Goal: Task Accomplishment & Management: Manage account settings

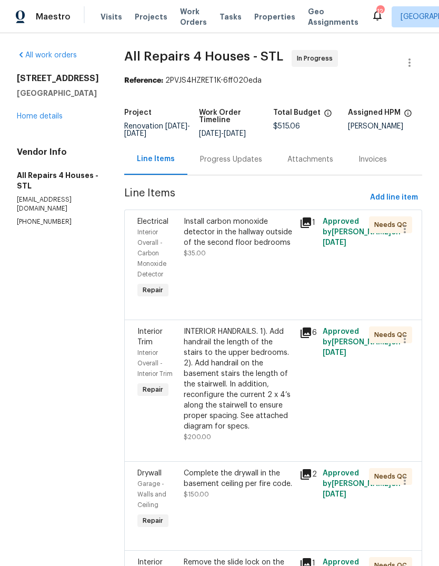
click at [266, 219] on div "Install carbon monoxide detector in the hallway outside of the second floor bed…" at bounding box center [239, 238] width 110 height 42
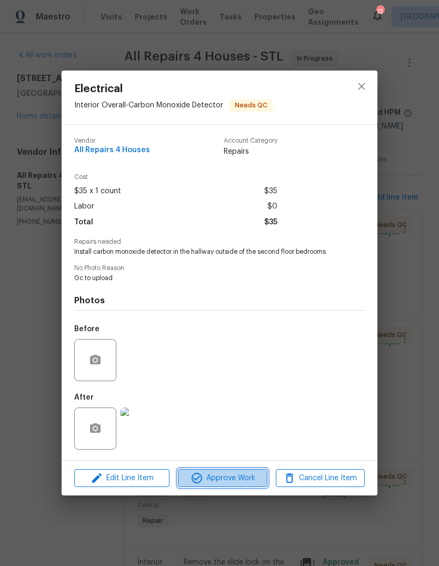
click at [241, 478] on span "Approve Work" at bounding box center [222, 478] width 83 height 13
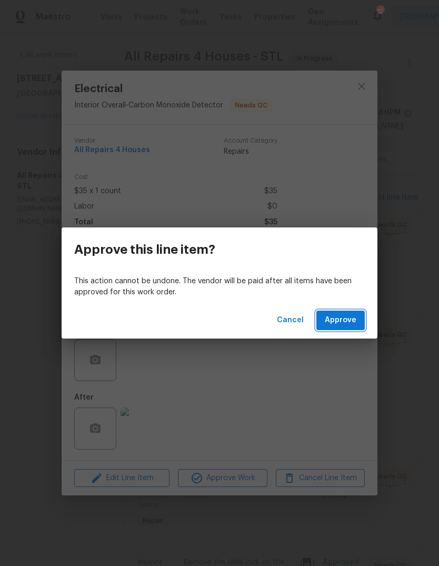
click at [355, 318] on span "Approve" at bounding box center [341, 320] width 32 height 13
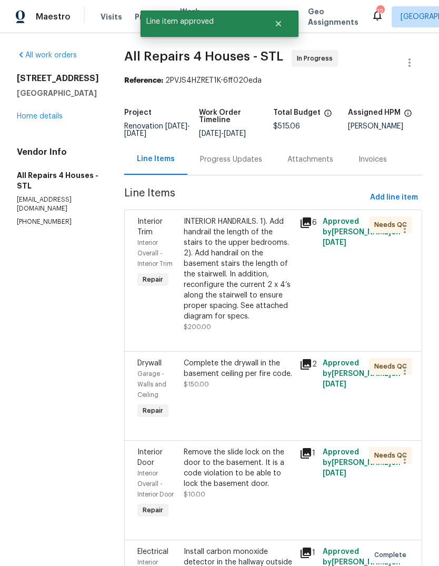
click at [310, 228] on icon at bounding box center [306, 223] width 11 height 11
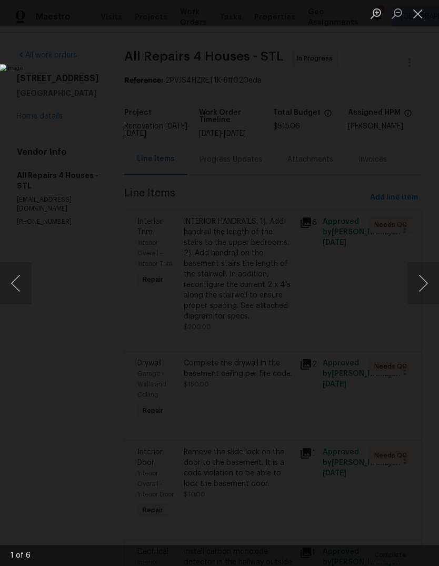
click at [419, 292] on button "Next image" at bounding box center [424, 283] width 32 height 42
click at [421, 286] on button "Next image" at bounding box center [424, 283] width 32 height 42
click at [422, 281] on button "Next image" at bounding box center [424, 283] width 32 height 42
click at [423, 279] on button "Next image" at bounding box center [424, 283] width 32 height 42
click at [15, 280] on button "Previous image" at bounding box center [16, 283] width 32 height 42
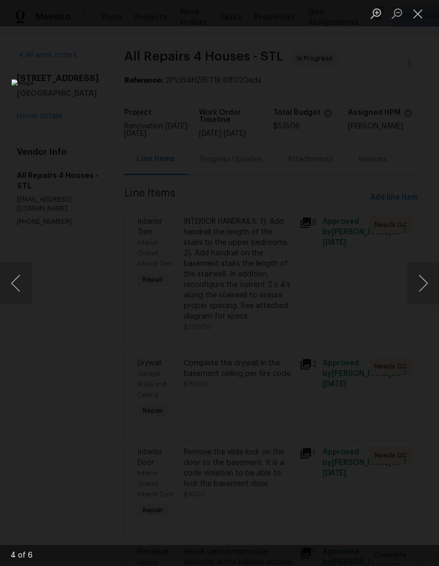
click at [425, 279] on button "Next image" at bounding box center [424, 283] width 32 height 42
click at [425, 280] on button "Next image" at bounding box center [424, 283] width 32 height 42
click at [422, 279] on button "Next image" at bounding box center [424, 283] width 32 height 42
click at [420, 274] on button "Next image" at bounding box center [424, 283] width 32 height 42
click at [422, 272] on button "Next image" at bounding box center [424, 283] width 32 height 42
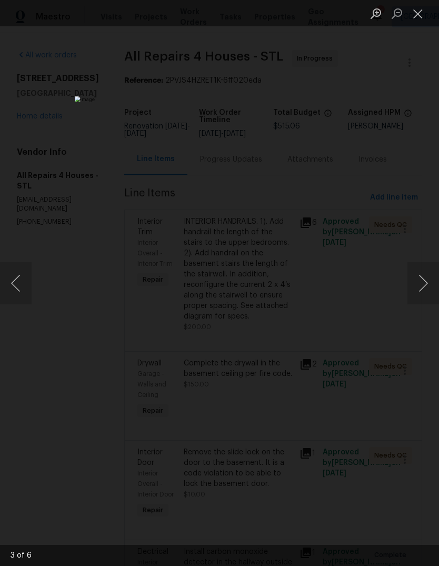
click at [420, 273] on button "Next image" at bounding box center [424, 283] width 32 height 42
click at [423, 272] on button "Next image" at bounding box center [424, 283] width 32 height 42
click at [424, 270] on button "Next image" at bounding box center [424, 283] width 32 height 42
click at [419, 14] on button "Close lightbox" at bounding box center [418, 13] width 21 height 18
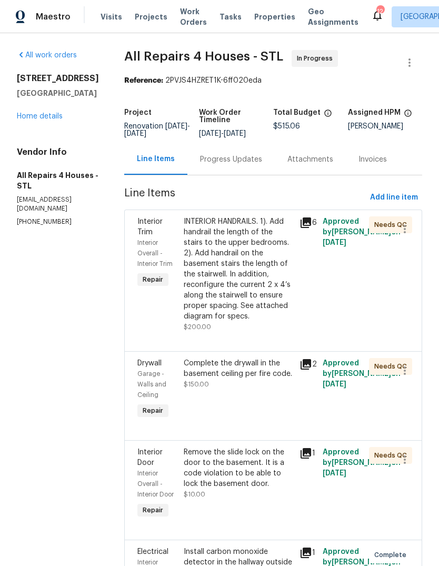
click at [257, 274] on div "INTERIOR HANDRAILS. 1). Add handrail the length of the stairs to the upper bedr…" at bounding box center [239, 269] width 110 height 105
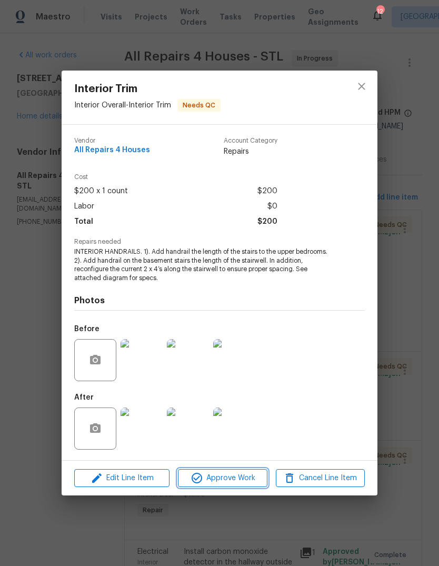
click at [243, 483] on span "Approve Work" at bounding box center [222, 478] width 83 height 13
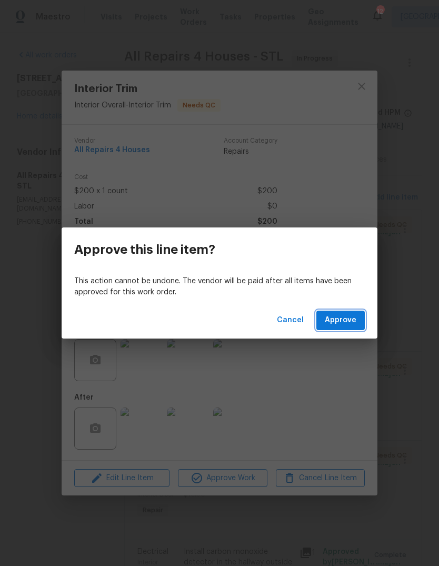
click at [347, 321] on span "Approve" at bounding box center [341, 320] width 32 height 13
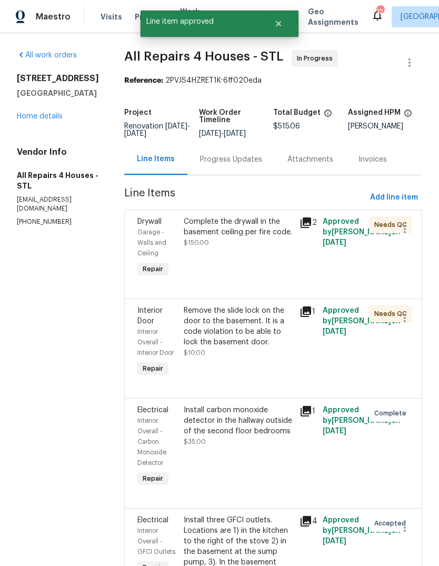
click at [294, 263] on div "Complete the drywall in the basement ceiling per fire code. $150.00" at bounding box center [239, 248] width 116 height 70
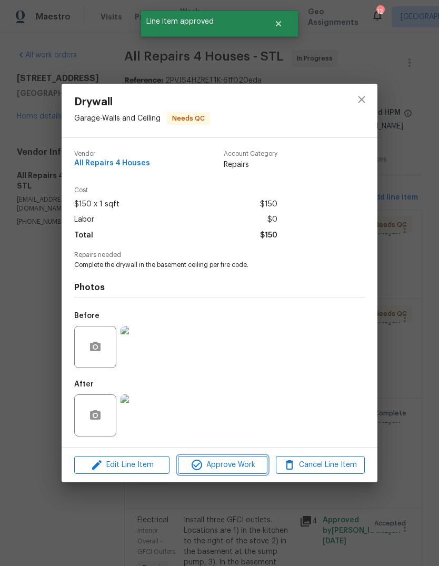
click at [252, 467] on span "Approve Work" at bounding box center [222, 465] width 83 height 13
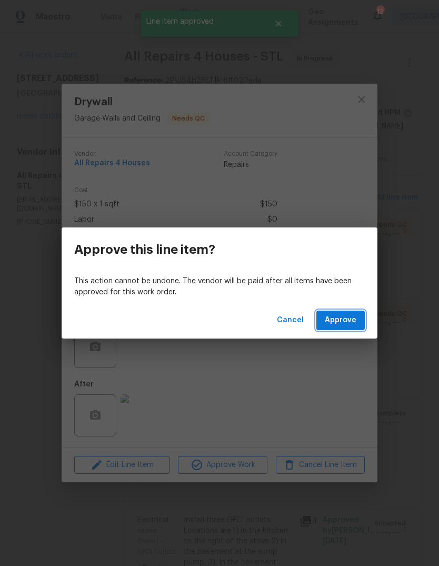
click at [356, 317] on span "Approve" at bounding box center [341, 320] width 32 height 13
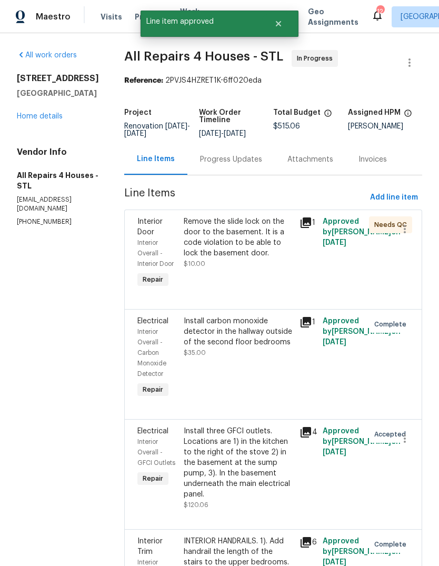
click at [311, 224] on icon at bounding box center [306, 223] width 13 height 13
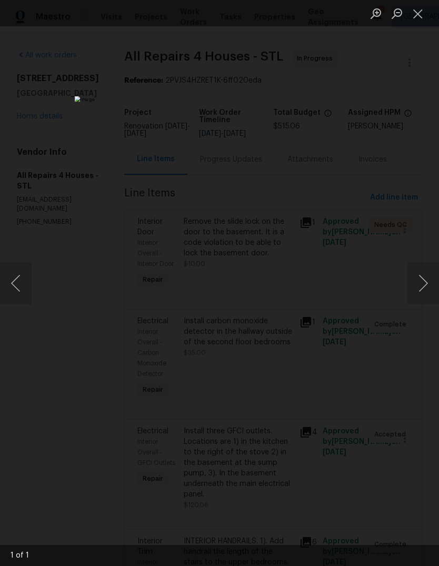
click at [419, 15] on button "Close lightbox" at bounding box center [418, 13] width 21 height 18
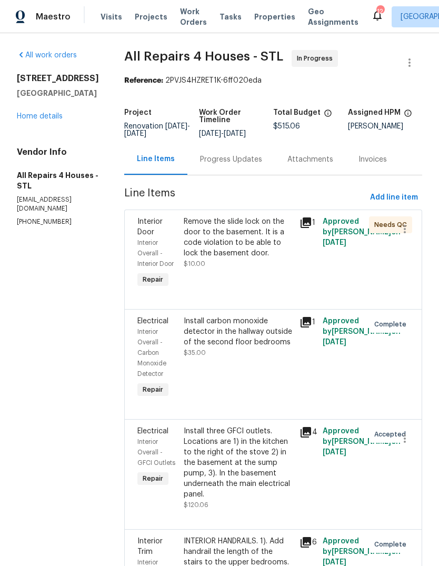
click at [249, 252] on div "Remove the slide lock on the door to the basement. It is a code violation to be…" at bounding box center [239, 238] width 110 height 42
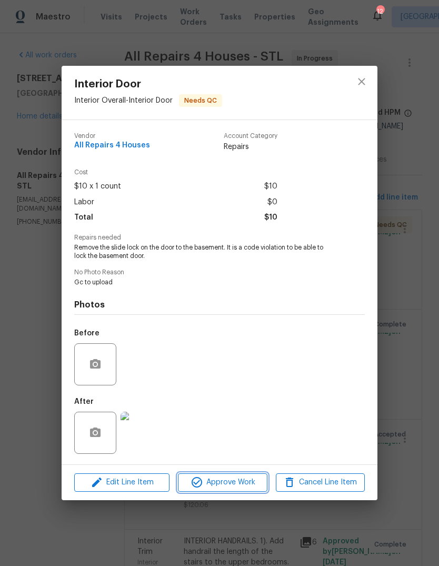
click at [252, 487] on span "Approve Work" at bounding box center [222, 482] width 83 height 13
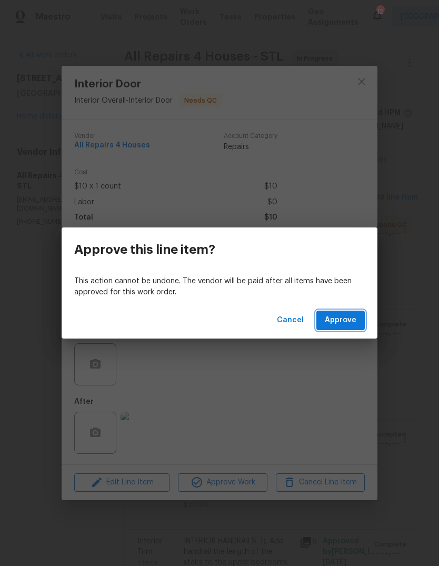
click at [362, 319] on button "Approve" at bounding box center [341, 320] width 48 height 19
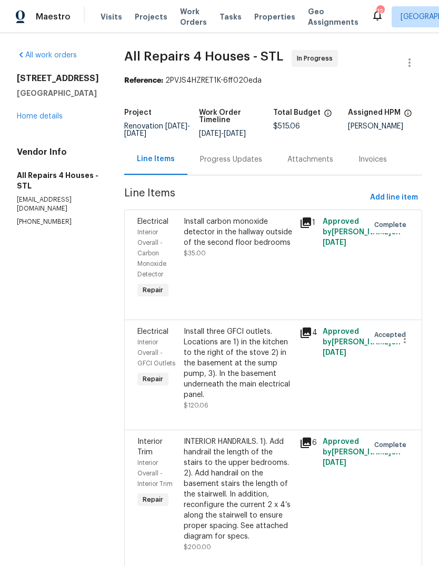
click at [316, 339] on div "4" at bounding box center [308, 333] width 17 height 13
click at [311, 338] on icon at bounding box center [306, 333] width 11 height 11
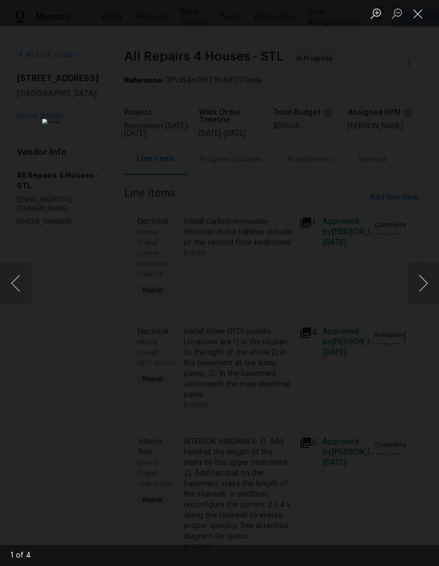
click at [419, 293] on button "Next image" at bounding box center [424, 283] width 32 height 42
click at [416, 294] on button "Next image" at bounding box center [424, 283] width 32 height 42
click at [416, 295] on button "Next image" at bounding box center [424, 283] width 32 height 42
click at [418, 293] on button "Next image" at bounding box center [424, 283] width 32 height 42
click at [414, 19] on button "Close lightbox" at bounding box center [418, 13] width 21 height 18
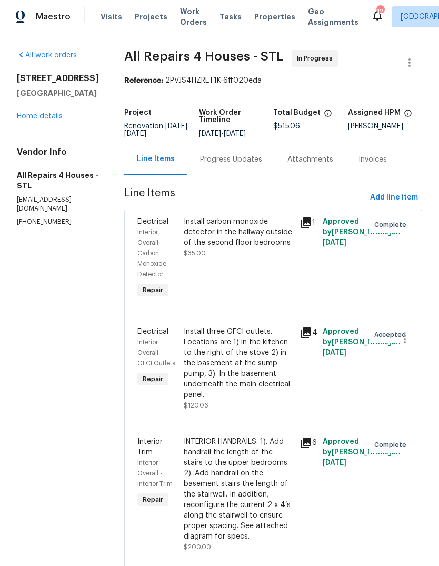
click at [55, 113] on link "Home details" at bounding box center [40, 116] width 46 height 7
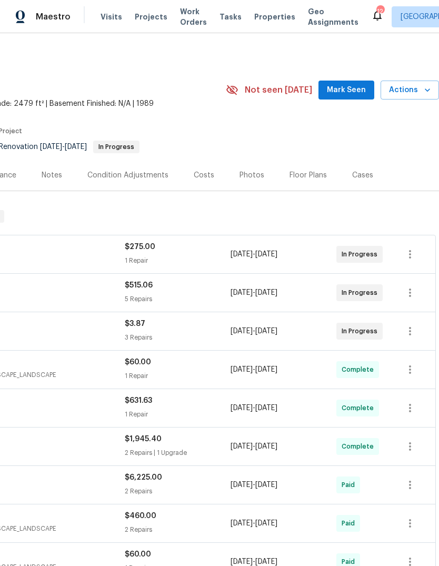
scroll to position [0, 156]
click at [358, 97] on button "Mark Seen" at bounding box center [347, 90] width 56 height 19
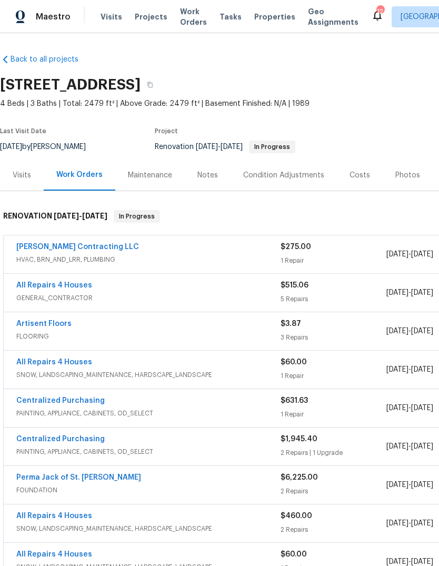
scroll to position [0, 0]
click at [101, 248] on div "Loftin Contracting LLC" at bounding box center [148, 248] width 264 height 13
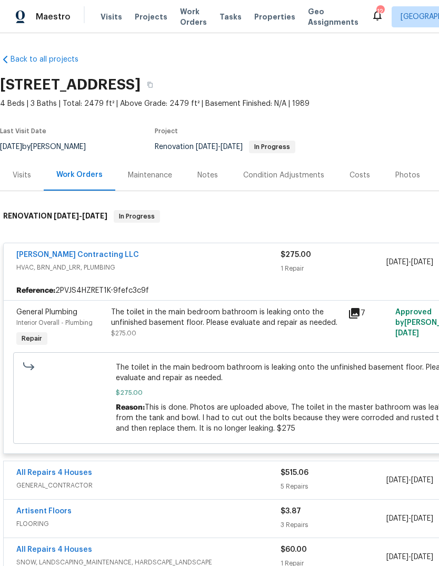
click at [77, 258] on link "Loftin Contracting LLC" at bounding box center [77, 254] width 123 height 7
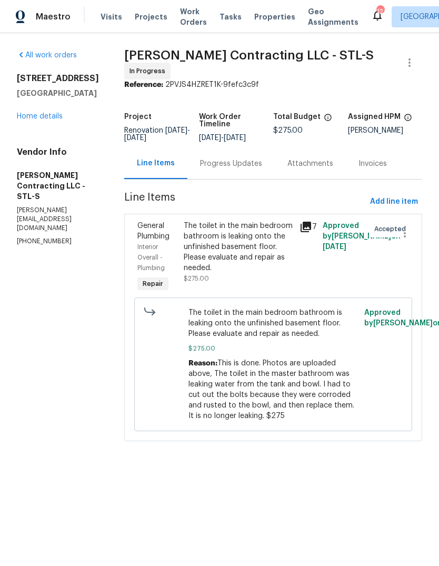
click at [54, 120] on link "Home details" at bounding box center [40, 116] width 46 height 7
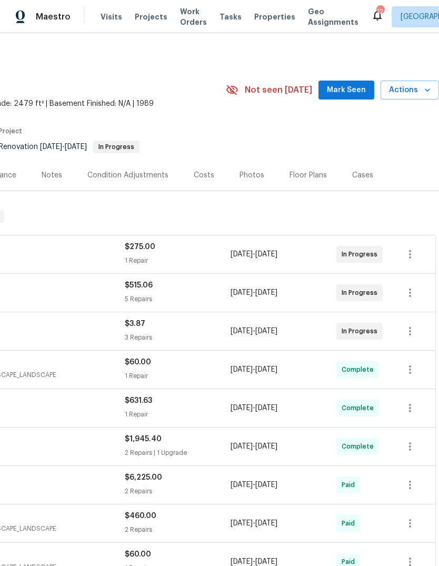
scroll to position [0, 156]
click at [356, 95] on span "Mark Seen" at bounding box center [346, 90] width 39 height 13
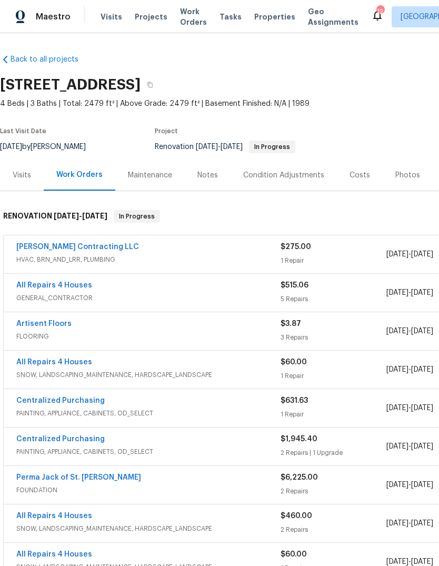
scroll to position [0, 0]
click at [212, 177] on div "Notes" at bounding box center [208, 175] width 21 height 11
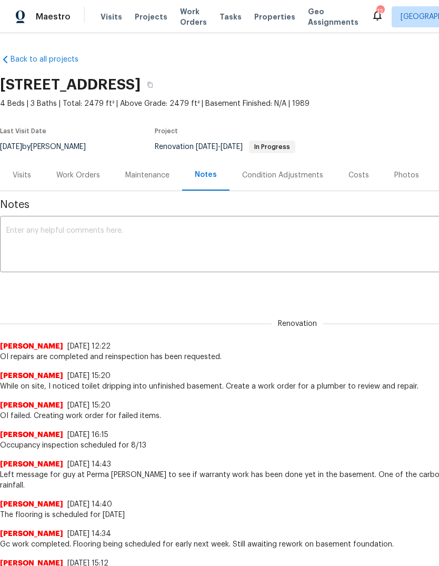
click at [96, 179] on div "Work Orders" at bounding box center [78, 175] width 44 height 11
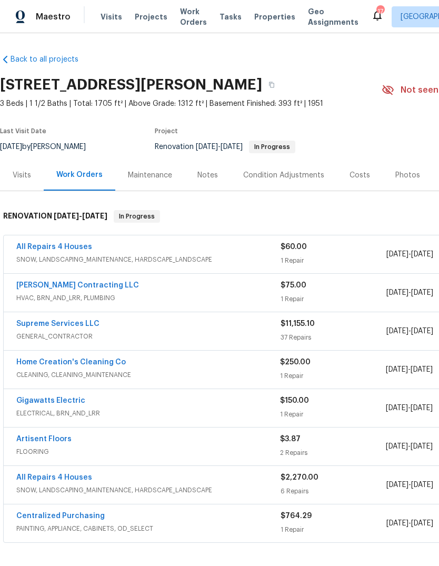
click at [84, 244] on link "All Repairs 4 Houses" at bounding box center [54, 246] width 76 height 7
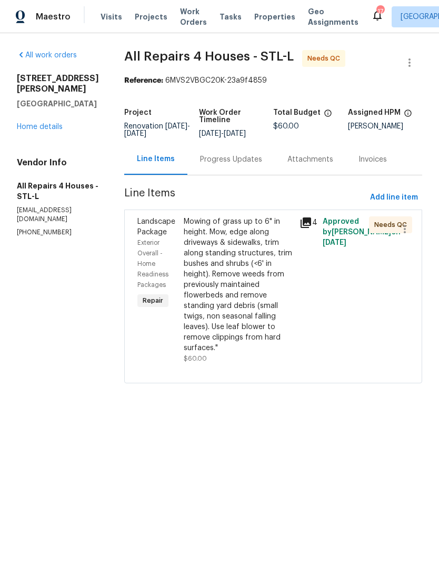
click at [311, 223] on icon at bounding box center [306, 223] width 11 height 11
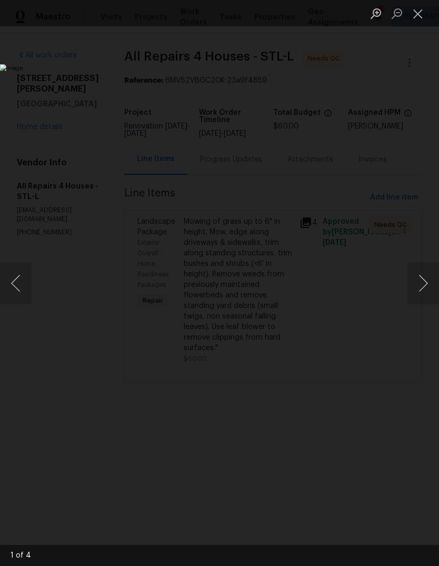
click at [420, 279] on button "Next image" at bounding box center [424, 283] width 32 height 42
click at [417, 280] on button "Next image" at bounding box center [424, 283] width 32 height 42
click at [423, 274] on button "Next image" at bounding box center [424, 283] width 32 height 42
click at [422, 272] on button "Next image" at bounding box center [424, 283] width 32 height 42
click at [420, 286] on button "Next image" at bounding box center [424, 283] width 32 height 42
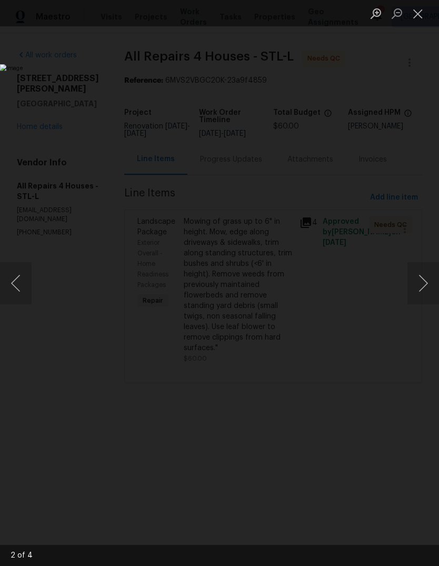
click at [426, 279] on button "Next image" at bounding box center [424, 283] width 32 height 42
click at [414, 13] on button "Close lightbox" at bounding box center [418, 13] width 21 height 18
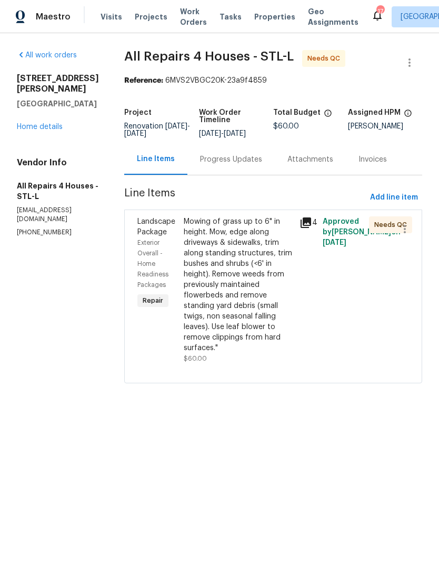
click at [59, 123] on link "Home details" at bounding box center [40, 126] width 46 height 7
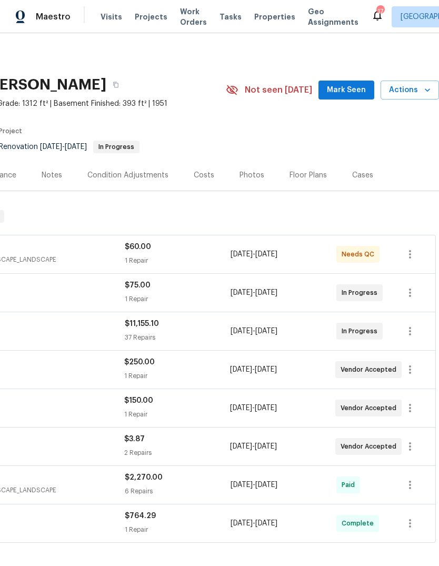
scroll to position [0, 156]
click at [349, 87] on span "Mark Seen" at bounding box center [346, 90] width 39 height 13
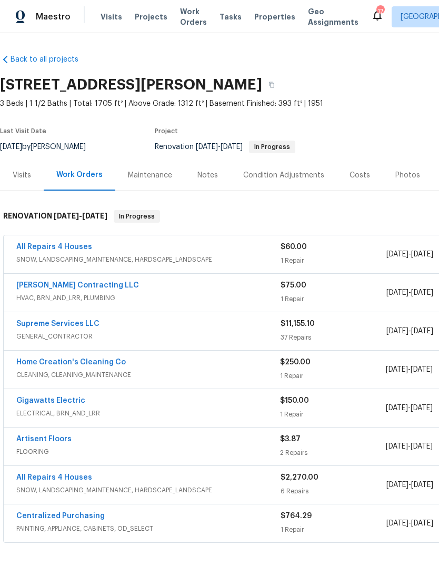
scroll to position [0, 0]
click at [217, 176] on div "Notes" at bounding box center [208, 175] width 46 height 31
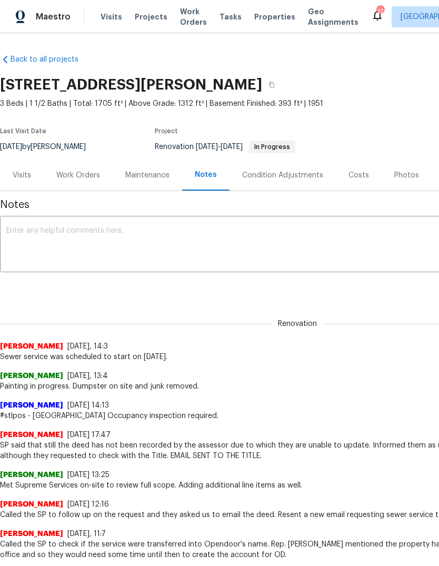
click at [106, 18] on span "Visits" at bounding box center [112, 17] width 22 height 11
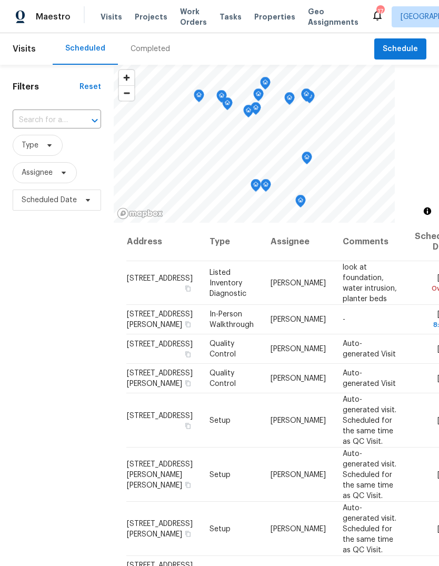
click at [157, 51] on div "Completed" at bounding box center [151, 49] width 40 height 11
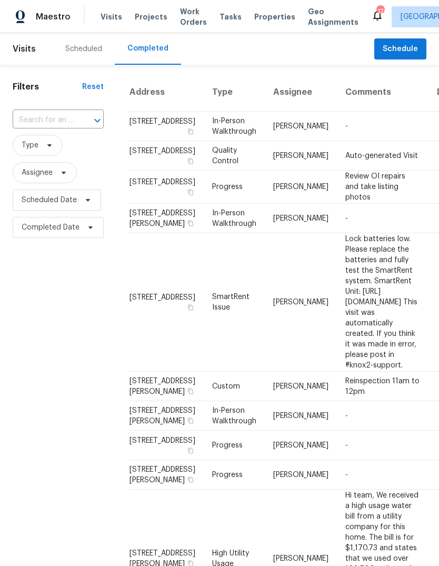
click at [90, 51] on div "Scheduled" at bounding box center [83, 49] width 37 height 11
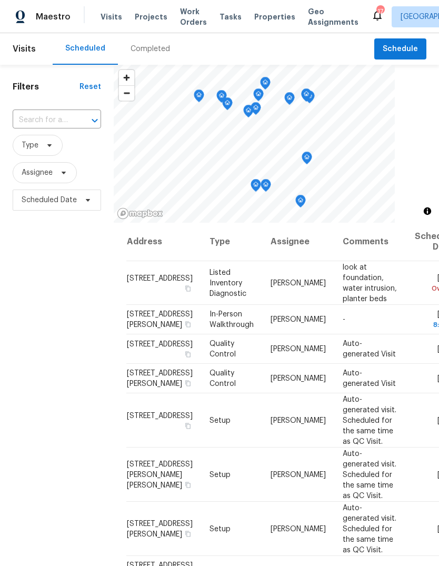
click at [259, 21] on span "Properties" at bounding box center [274, 17] width 41 height 11
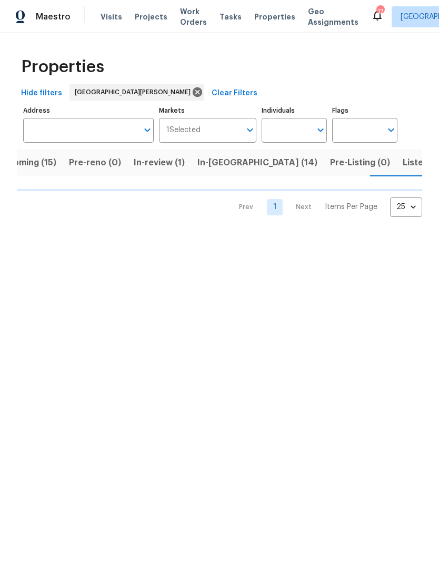
scroll to position [0, 29]
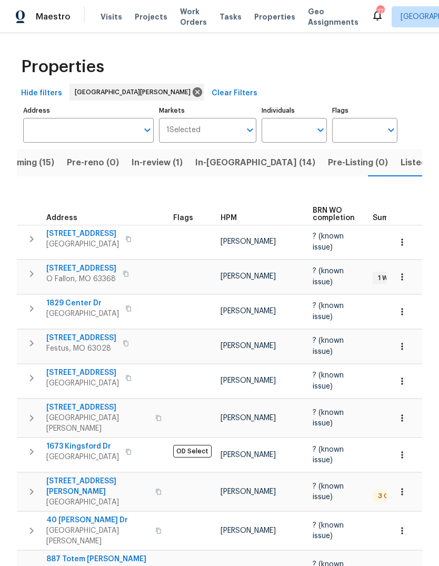
click at [232, 214] on span "HPM" at bounding box center [229, 217] width 16 height 7
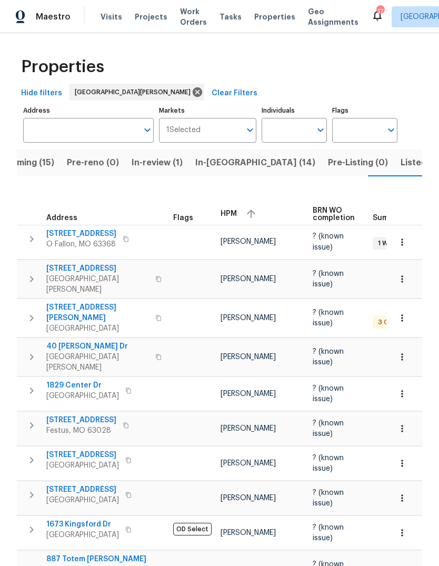
click at [242, 209] on div "HPM" at bounding box center [263, 214] width 84 height 16
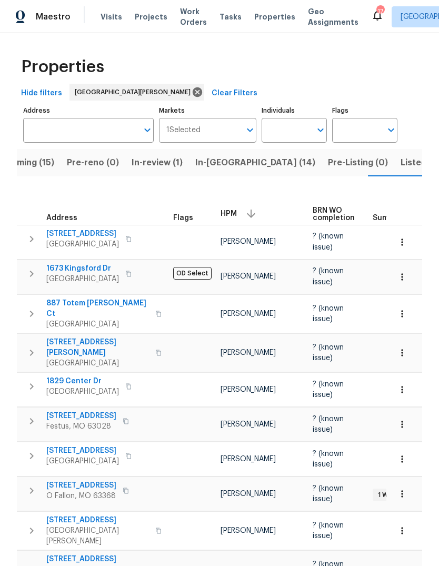
click at [44, 169] on span "Upcoming (15)" at bounding box center [24, 162] width 60 height 15
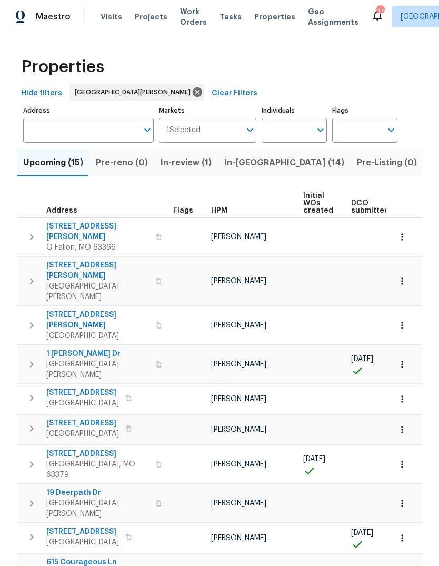
click at [230, 213] on div "HPM" at bounding box center [253, 210] width 84 height 7
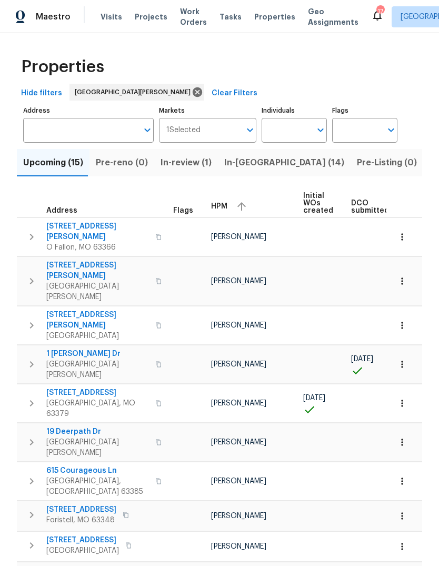
click at [225, 210] on span "HPM" at bounding box center [219, 206] width 16 height 7
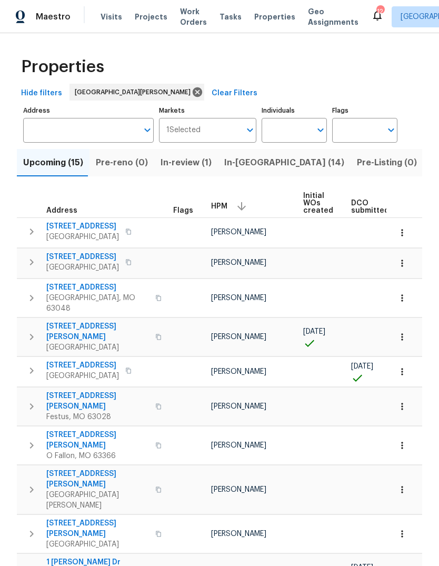
click at [253, 161] on span "In-reno (14)" at bounding box center [284, 162] width 120 height 15
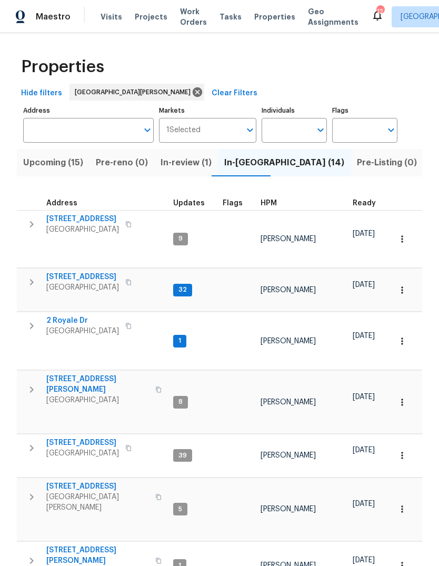
click at [270, 207] on span "HPM" at bounding box center [269, 203] width 16 height 7
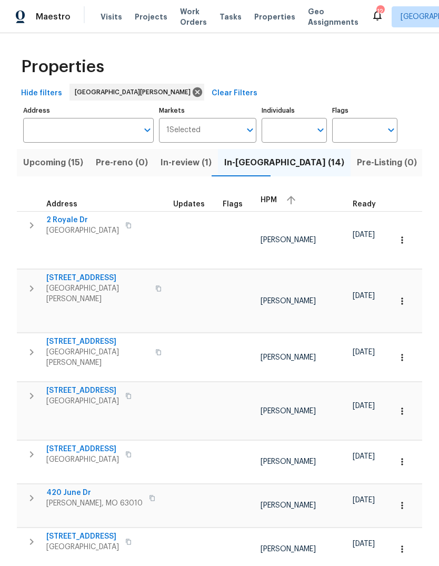
click at [272, 199] on span "HPM" at bounding box center [269, 200] width 16 height 7
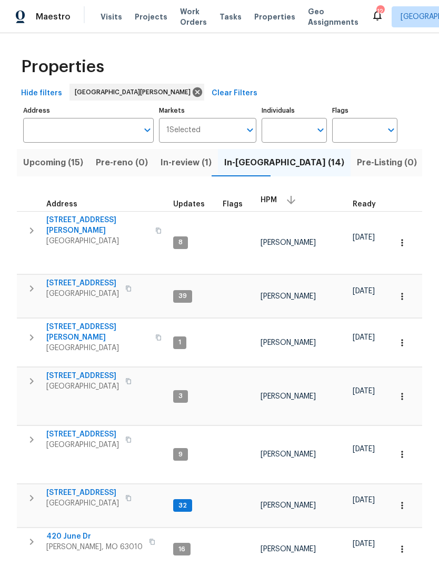
click at [112, 278] on span "2381 Gross Point Ln" at bounding box center [82, 283] width 73 height 11
click at [160, 13] on div "Visits Projects Work Orders Tasks Properties Geo Assignments" at bounding box center [236, 16] width 271 height 21
click at [155, 16] on span "Projects" at bounding box center [151, 17] width 33 height 11
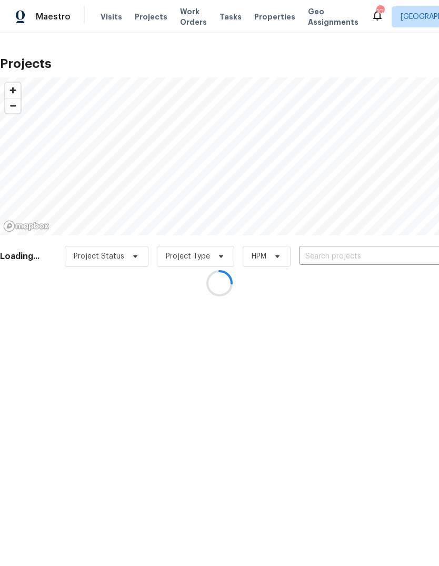
click at [398, 262] on div at bounding box center [219, 283] width 439 height 566
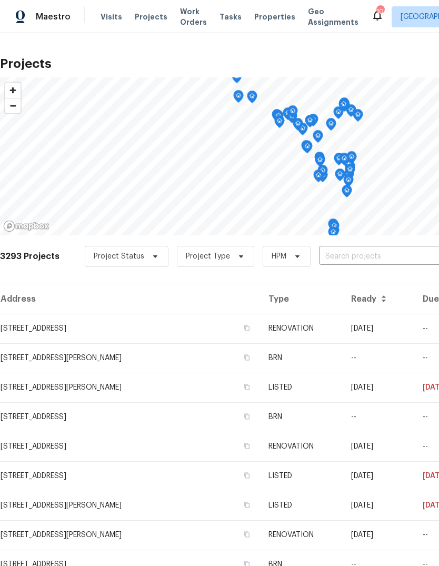
click at [399, 260] on input "text" at bounding box center [379, 257] width 121 height 16
type input "parker"
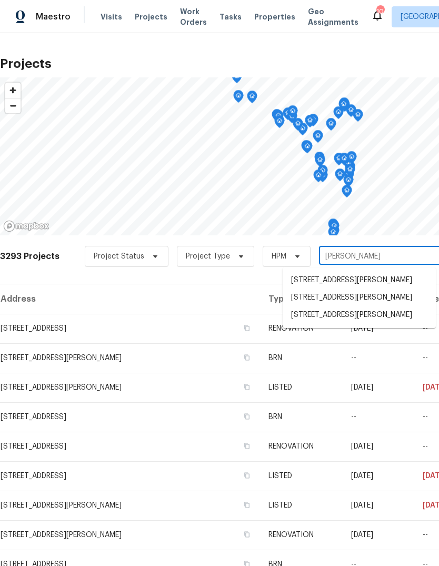
click at [378, 304] on li "3940 Parker Rd, Florissant, MO 63033" at bounding box center [359, 297] width 153 height 17
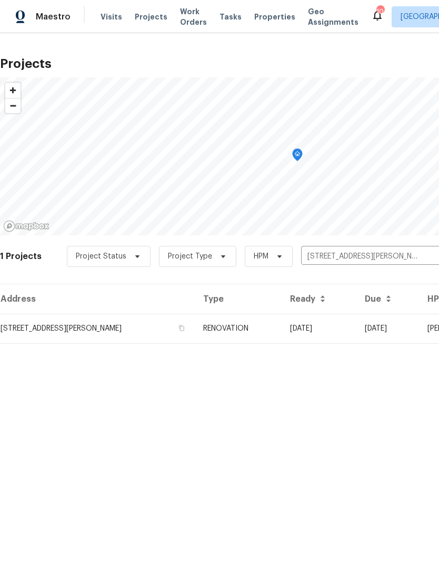
click at [140, 322] on td "3940 Parker Rd, Florissant, MO 63033" at bounding box center [97, 329] width 195 height 30
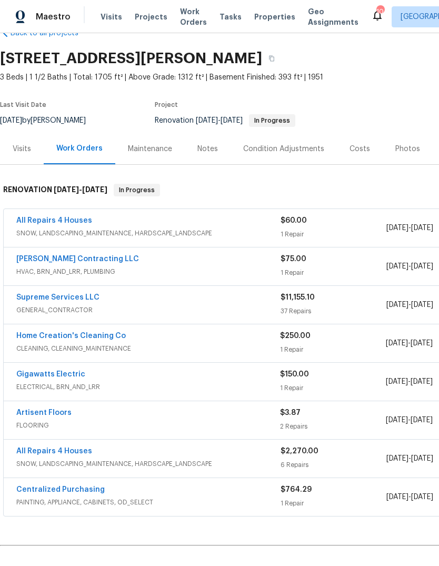
scroll to position [26, 0]
click at [53, 223] on link "All Repairs 4 Houses" at bounding box center [54, 220] width 76 height 7
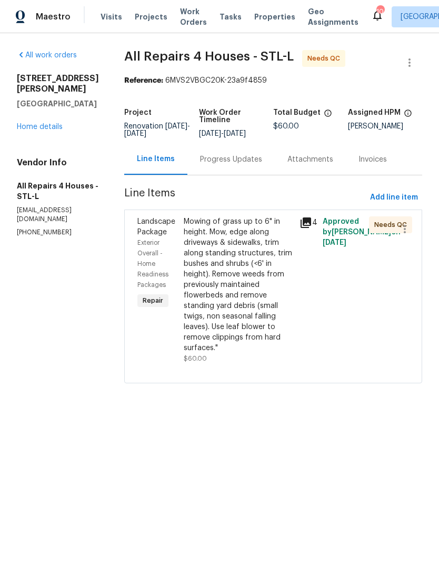
click at [308, 224] on icon at bounding box center [306, 223] width 13 height 13
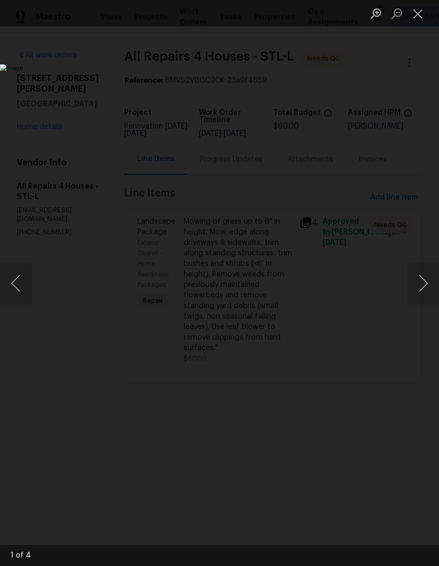
click at [421, 279] on button "Next image" at bounding box center [424, 283] width 32 height 42
click at [423, 283] on button "Next image" at bounding box center [424, 283] width 32 height 42
click at [417, 15] on button "Close lightbox" at bounding box center [418, 13] width 21 height 18
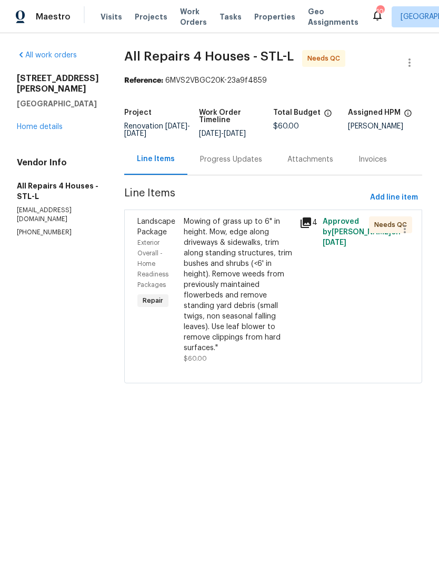
click at [33, 123] on link "Home details" at bounding box center [40, 126] width 46 height 7
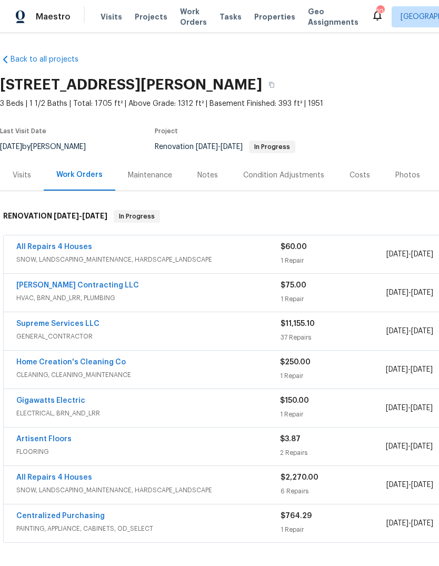
click at [75, 322] on link "Supreme Services LLC" at bounding box center [57, 323] width 83 height 7
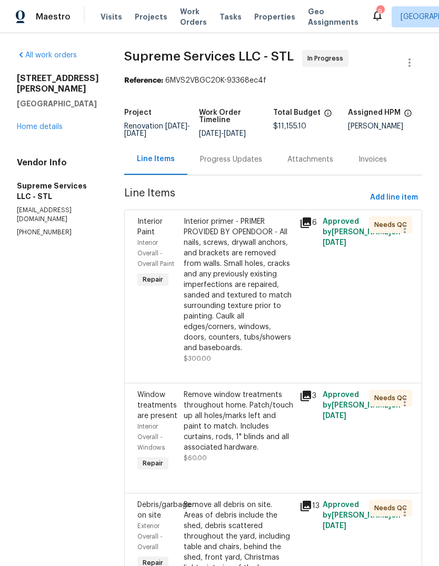
click at [306, 220] on icon at bounding box center [306, 223] width 11 height 11
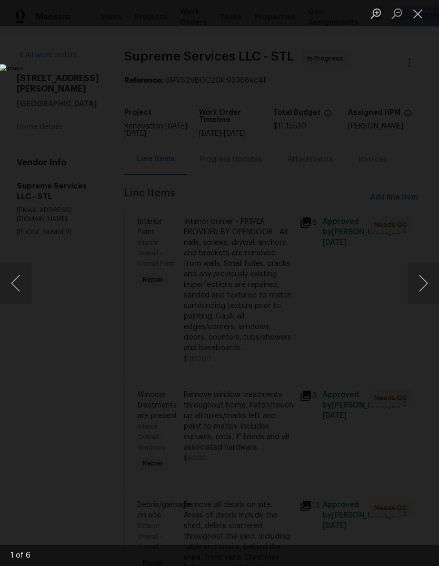
click at [422, 284] on button "Next image" at bounding box center [424, 283] width 32 height 42
click at [423, 286] on button "Next image" at bounding box center [424, 283] width 32 height 42
click at [422, 286] on button "Next image" at bounding box center [424, 283] width 32 height 42
click at [420, 287] on button "Next image" at bounding box center [424, 283] width 32 height 42
click at [423, 286] on button "Next image" at bounding box center [424, 283] width 32 height 42
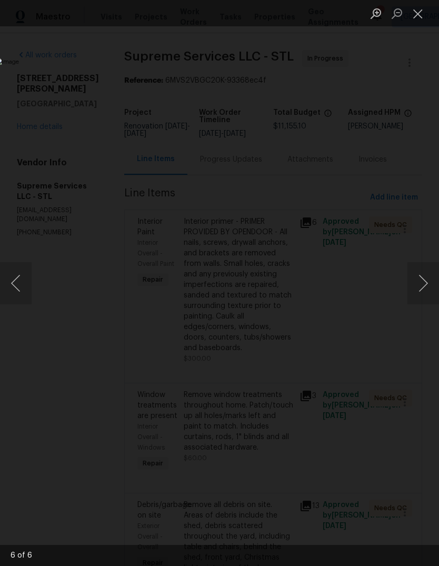
click at [423, 286] on button "Next image" at bounding box center [424, 283] width 32 height 42
click at [416, 11] on button "Close lightbox" at bounding box center [418, 13] width 21 height 18
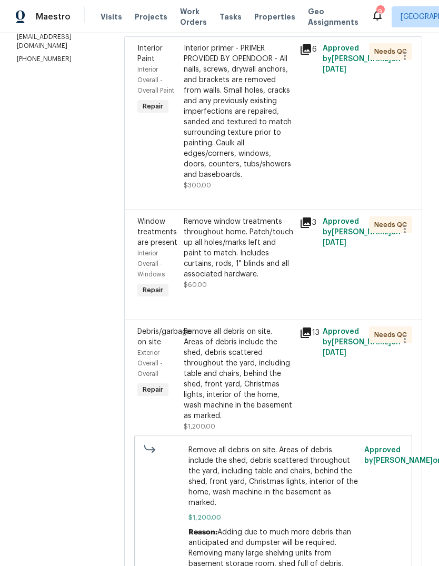
scroll to position [214, 0]
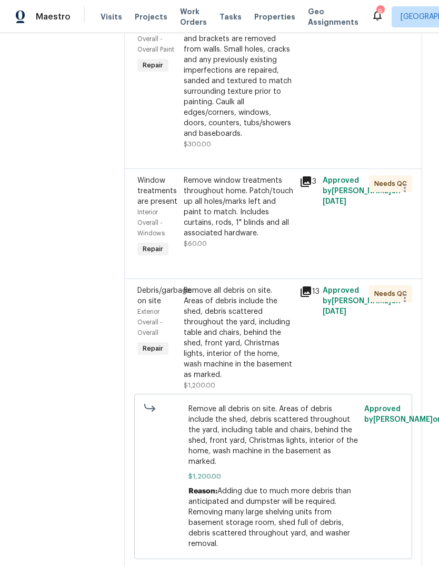
click at [304, 181] on icon at bounding box center [306, 181] width 11 height 11
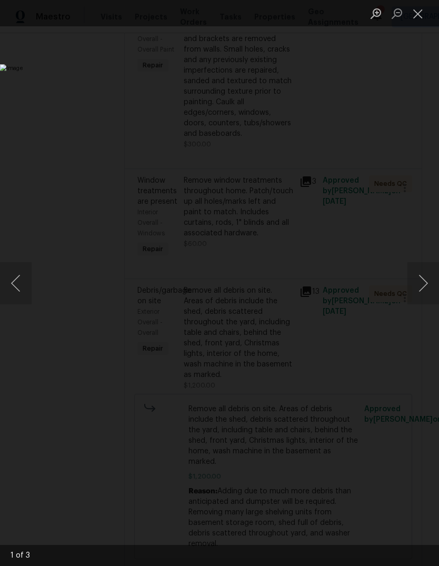
click at [418, 289] on button "Next image" at bounding box center [424, 283] width 32 height 42
click at [421, 287] on button "Next image" at bounding box center [424, 283] width 32 height 42
click at [420, 284] on button "Next image" at bounding box center [424, 283] width 32 height 42
click at [414, 11] on button "Close lightbox" at bounding box center [418, 13] width 21 height 18
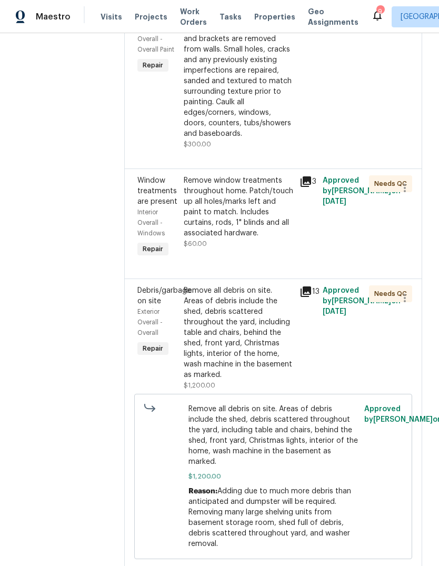
click at [306, 292] on icon at bounding box center [306, 292] width 11 height 11
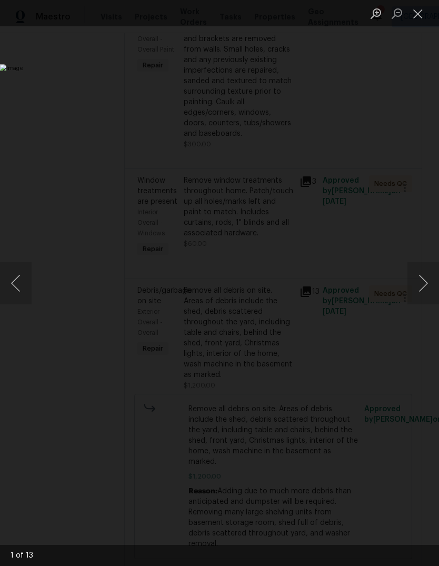
click at [426, 289] on button "Next image" at bounding box center [424, 283] width 32 height 42
click at [421, 295] on button "Next image" at bounding box center [424, 283] width 32 height 42
click at [422, 295] on button "Next image" at bounding box center [424, 283] width 32 height 42
click at [417, 289] on button "Next image" at bounding box center [424, 283] width 32 height 42
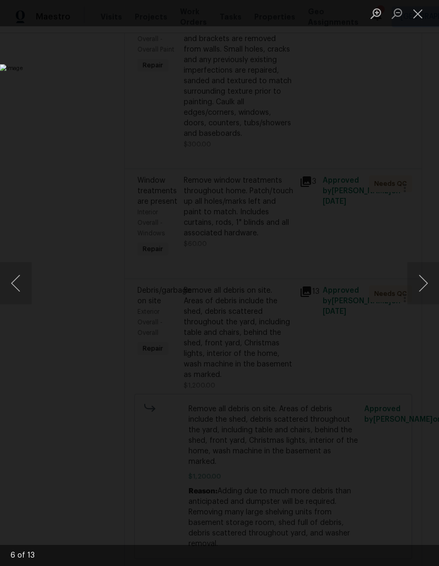
click at [421, 283] on button "Next image" at bounding box center [424, 283] width 32 height 42
click at [422, 285] on button "Next image" at bounding box center [424, 283] width 32 height 42
click at [424, 284] on button "Next image" at bounding box center [424, 283] width 32 height 42
click at [422, 287] on button "Next image" at bounding box center [424, 283] width 32 height 42
click at [423, 290] on button "Next image" at bounding box center [424, 283] width 32 height 42
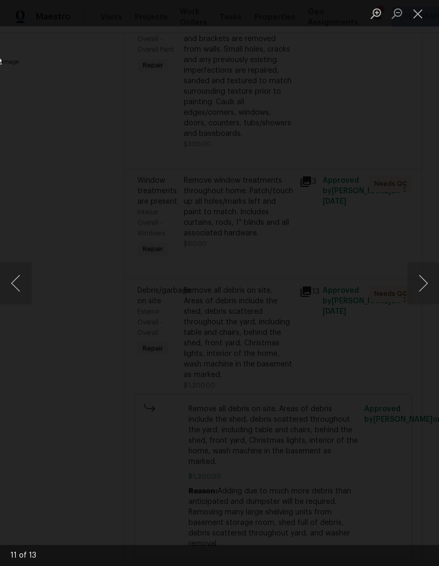
click at [425, 288] on button "Next image" at bounding box center [424, 283] width 32 height 42
click at [416, 11] on button "Close lightbox" at bounding box center [418, 13] width 21 height 18
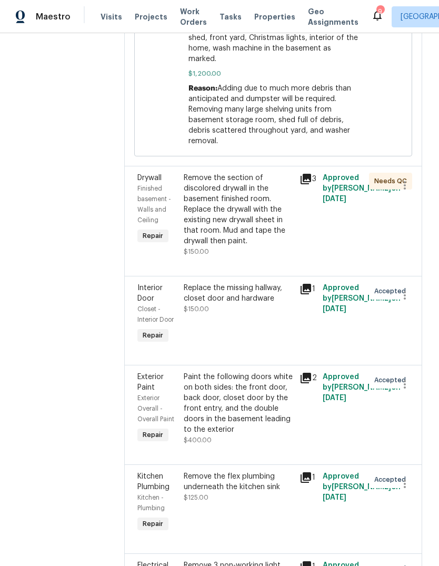
scroll to position [622, 0]
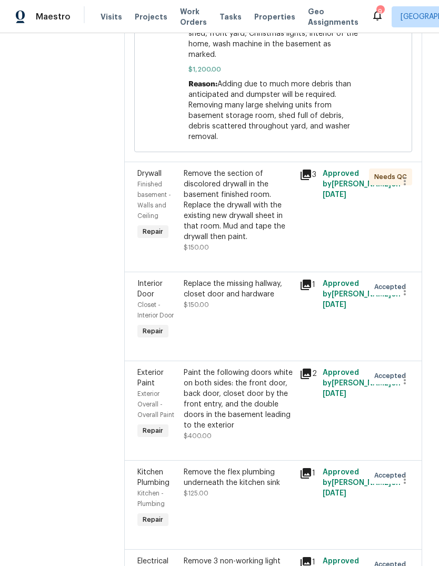
click at [307, 170] on icon at bounding box center [306, 175] width 11 height 11
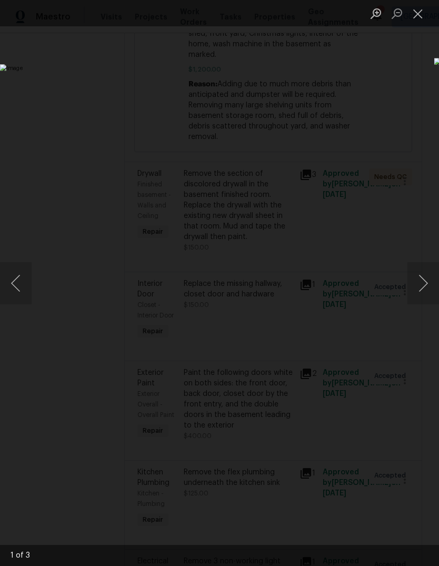
click at [425, 288] on button "Next image" at bounding box center [424, 283] width 32 height 42
click at [424, 288] on button "Next image" at bounding box center [424, 283] width 32 height 42
click at [421, 290] on button "Next image" at bounding box center [424, 283] width 32 height 42
click at [421, 289] on button "Next image" at bounding box center [424, 283] width 32 height 42
click at [415, 16] on button "Close lightbox" at bounding box center [418, 13] width 21 height 18
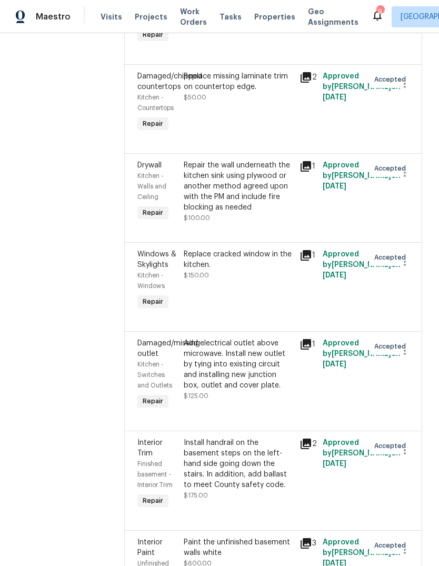
scroll to position [1922, 0]
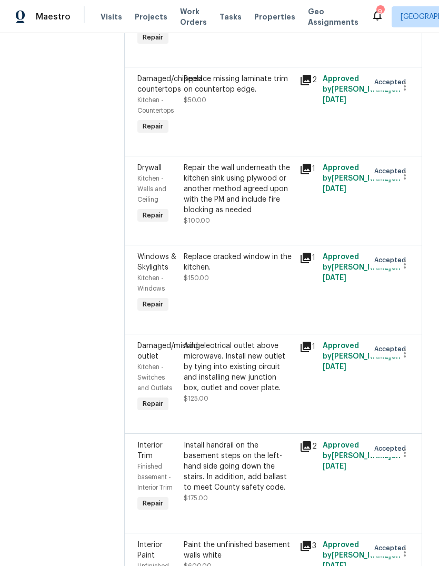
click at [258, 271] on div "Replace cracked window in the kitchen." at bounding box center [239, 262] width 110 height 21
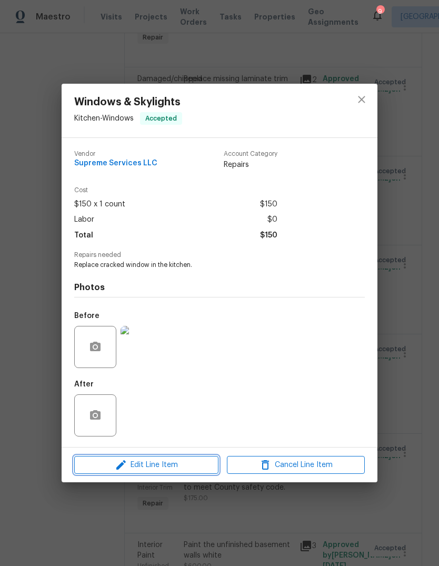
click at [181, 474] on button "Edit Line Item" at bounding box center [146, 465] width 144 height 18
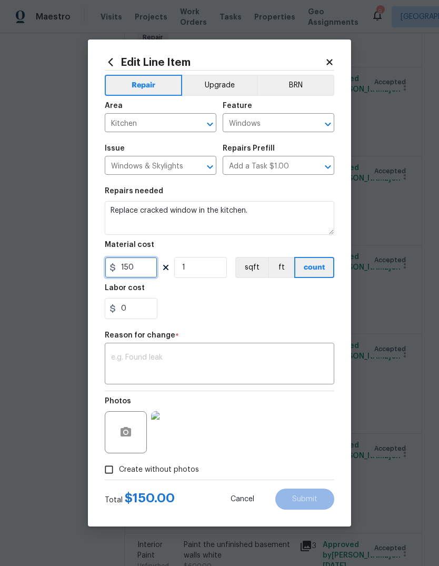
click at [150, 267] on input "150" at bounding box center [131, 267] width 53 height 21
type input "350"
click at [262, 352] on div "x ​" at bounding box center [220, 365] width 230 height 39
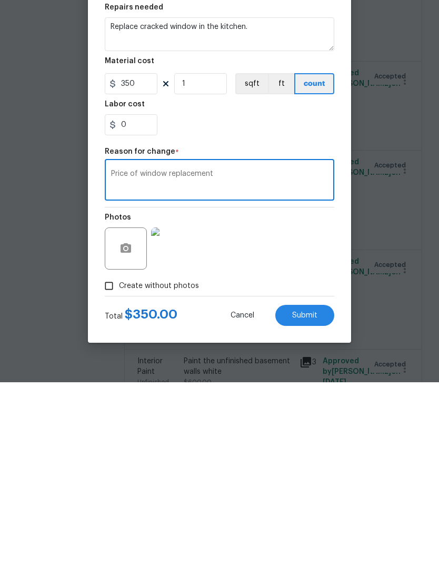
type textarea "Price of window replacement"
click at [289, 391] on div "Photos" at bounding box center [220, 425] width 230 height 68
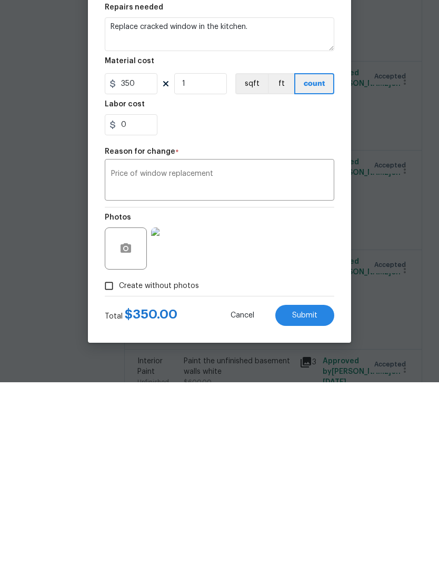
scroll to position [40, 0]
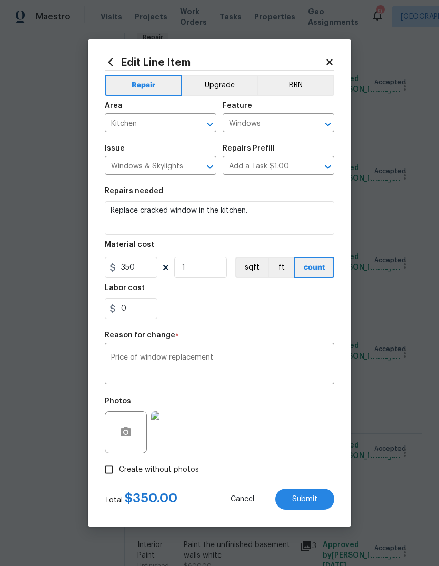
click at [320, 500] on button "Submit" at bounding box center [305, 499] width 59 height 21
type input "150"
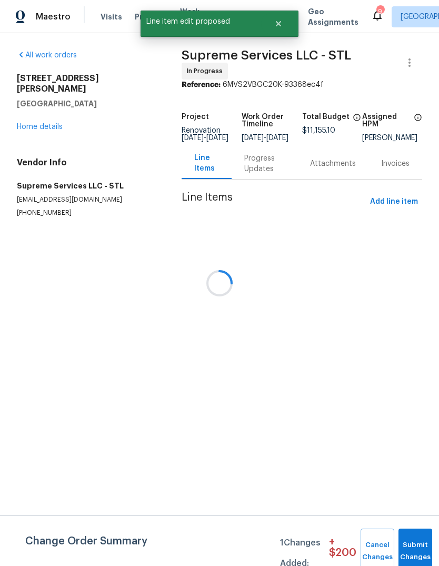
scroll to position [0, 0]
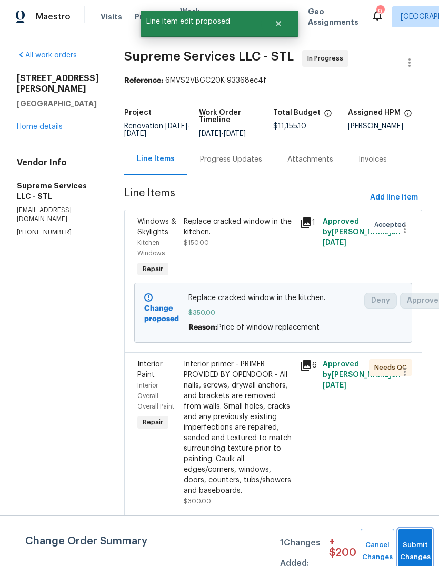
click at [408, 545] on button "Submit Changes" at bounding box center [416, 551] width 34 height 45
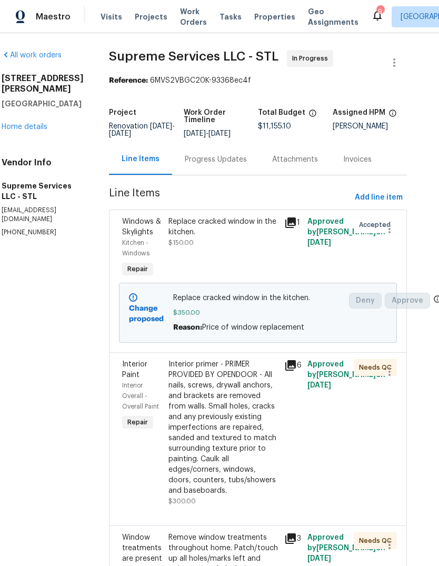
scroll to position [0, 15]
click at [392, 195] on span "Add line item" at bounding box center [380, 197] width 48 height 13
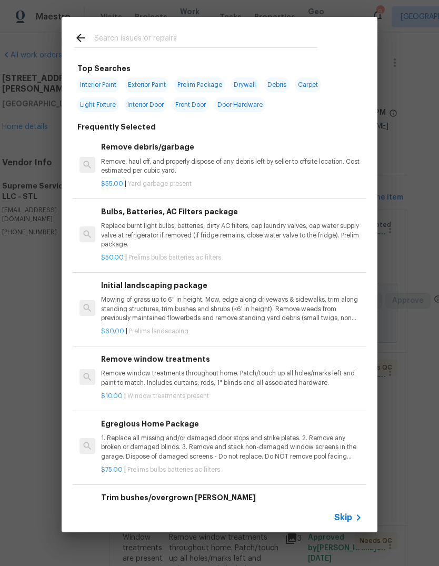
click at [354, 518] on icon at bounding box center [358, 518] width 13 height 13
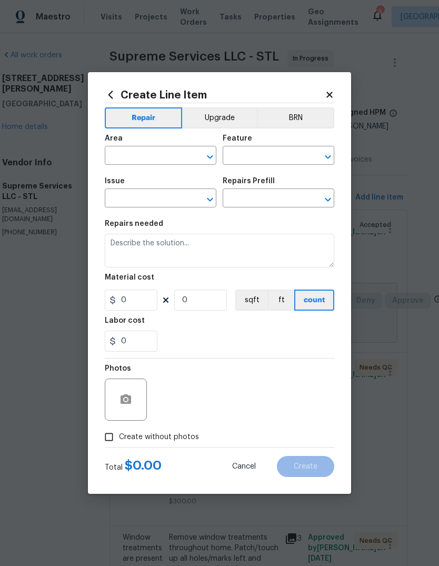
click at [167, 159] on input "text" at bounding box center [146, 157] width 82 height 16
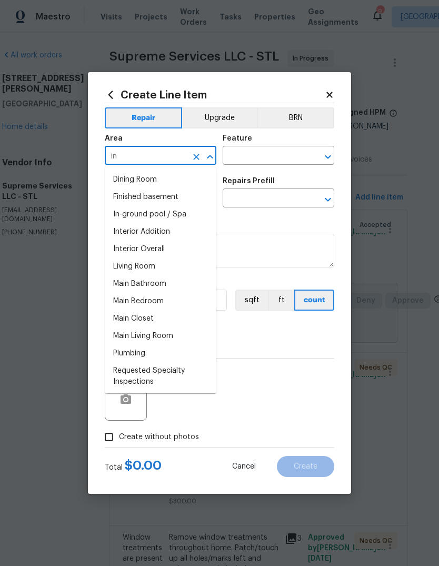
type input "i"
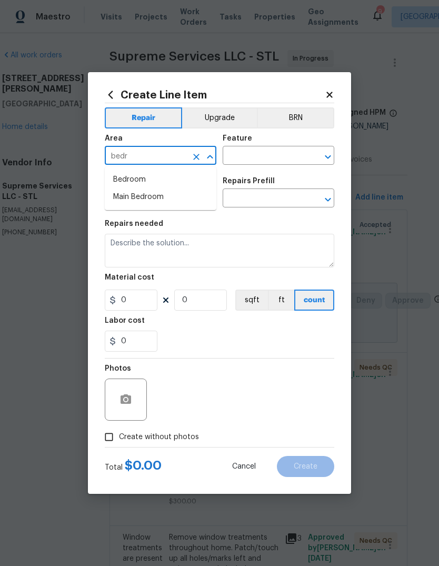
click at [159, 180] on li "Bedroom" at bounding box center [161, 179] width 112 height 17
type input "Bedroom"
click at [282, 158] on input "text" at bounding box center [264, 157] width 82 height 16
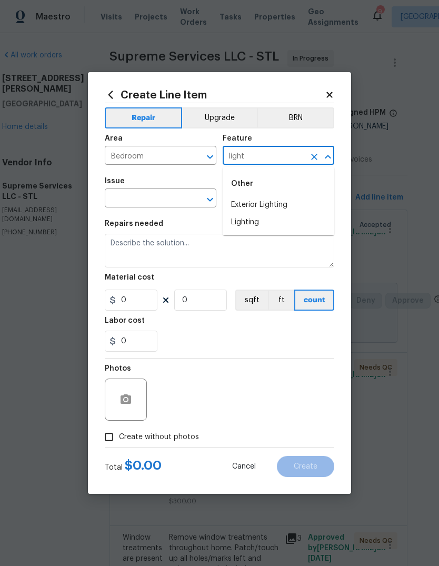
click at [278, 223] on li "Lighting" at bounding box center [279, 222] width 112 height 17
type input "Lighting"
click at [179, 194] on input "text" at bounding box center [146, 199] width 82 height 16
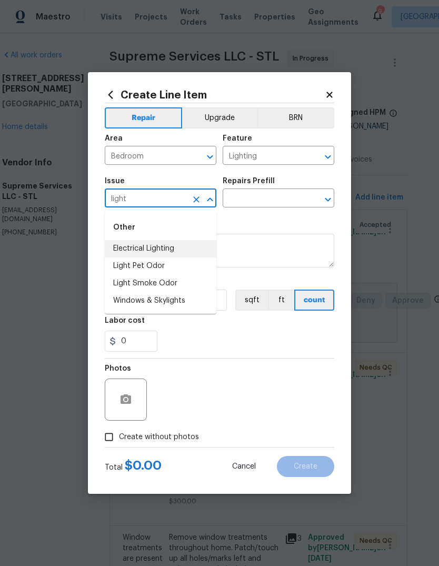
click at [187, 249] on li "Electrical Lighting" at bounding box center [161, 248] width 112 height 17
type input "Electrical Lighting"
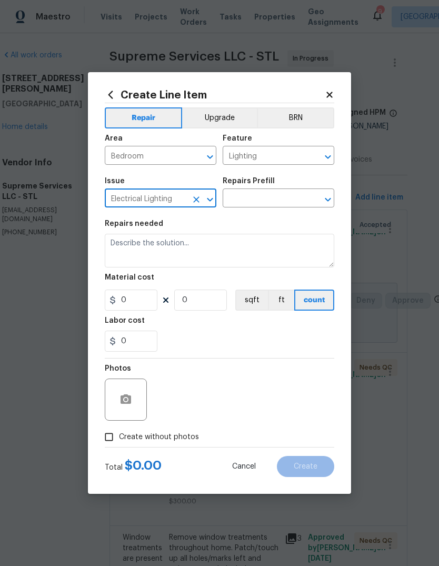
click at [276, 202] on input "text" at bounding box center [264, 199] width 82 height 16
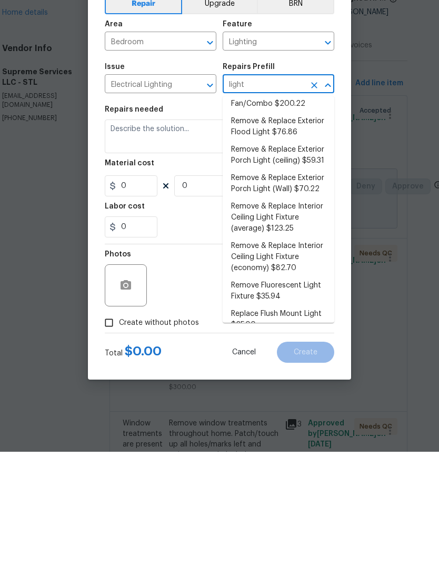
scroll to position [169, 0]
click at [300, 352] on li "Remove & Replace Interior Ceiling Light Fixture (economy) $82.70" at bounding box center [279, 372] width 112 height 40
type input "Remove & Replace Interior Ceiling Light Fixture (economy) $82.70"
type textarea "Remove the existing interior ceiling light fixture and replace it with new ECON…"
type input "1"
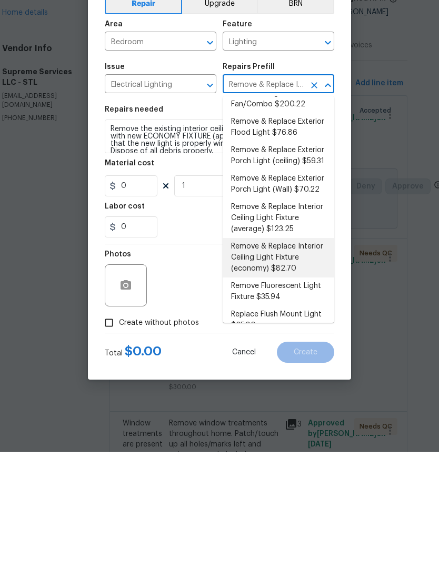
type input "82.7"
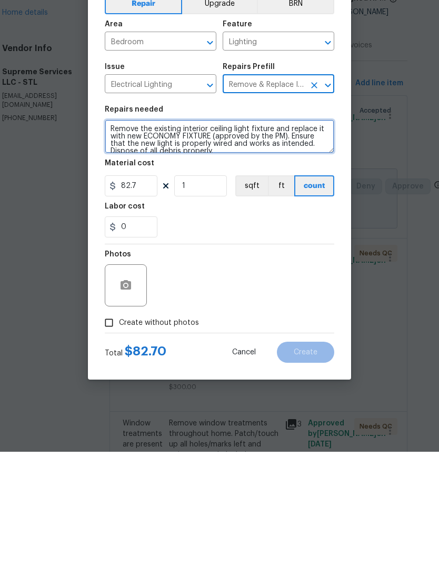
click at [233, 234] on textarea "Remove the existing interior ceiling light fixture and replace it with new ECON…" at bounding box center [220, 251] width 230 height 34
click at [232, 234] on textarea "Remove the existing interior ceiling light fixture and replace it with new ECON…" at bounding box center [220, 251] width 230 height 34
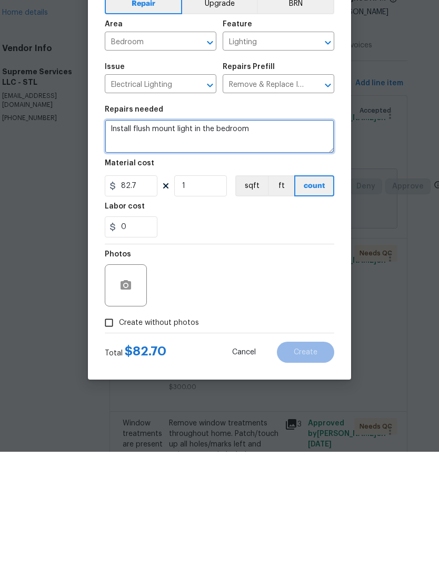
type textarea "Install flush mount light in the bedroom"
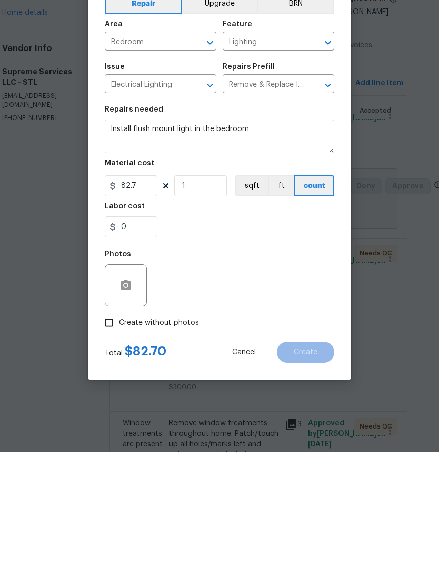
click at [272, 359] on div "Photos" at bounding box center [220, 393] width 230 height 68
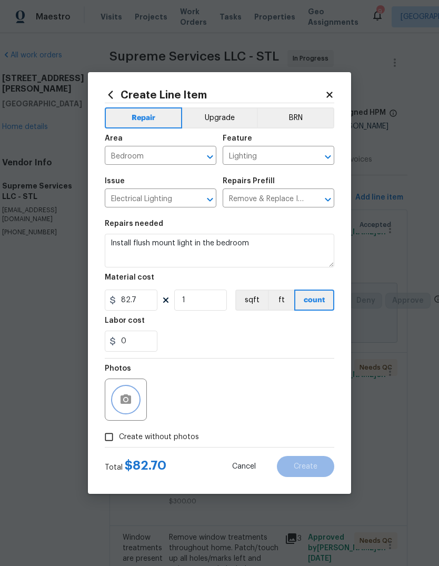
click at [127, 399] on icon "button" at bounding box center [126, 400] width 13 height 13
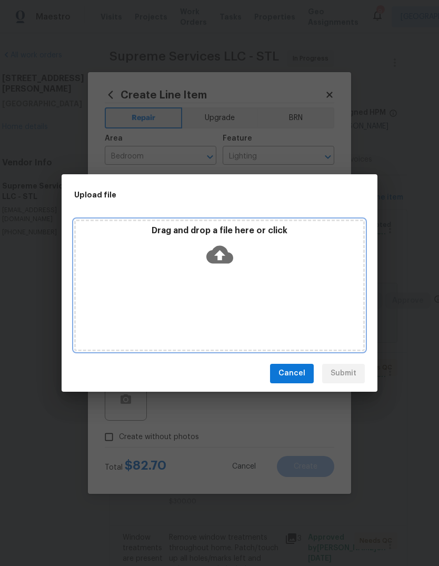
click at [223, 253] on icon at bounding box center [220, 255] width 27 height 18
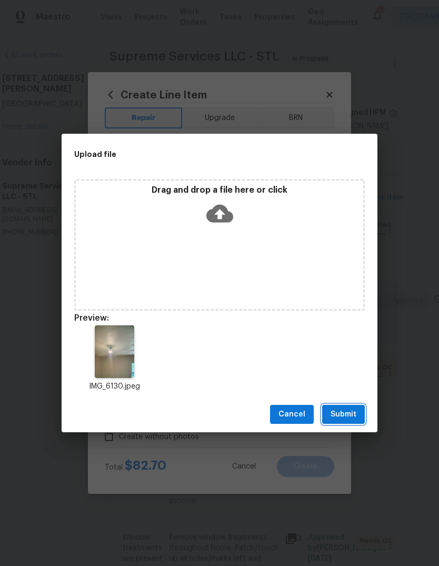
click at [356, 411] on span "Submit" at bounding box center [344, 414] width 26 height 13
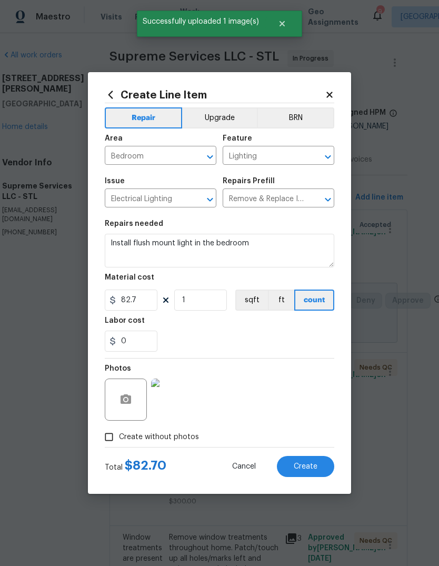
click at [322, 468] on button "Create" at bounding box center [305, 466] width 57 height 21
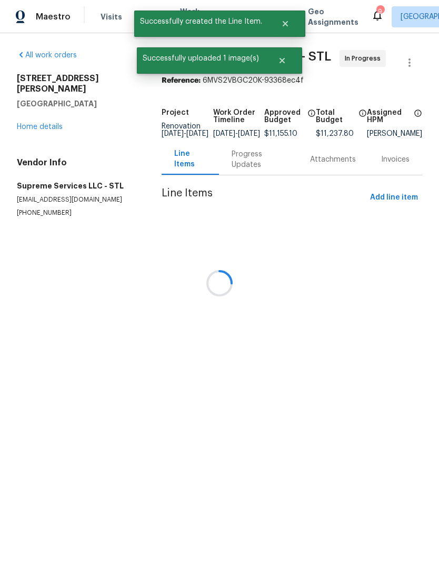
scroll to position [0, 0]
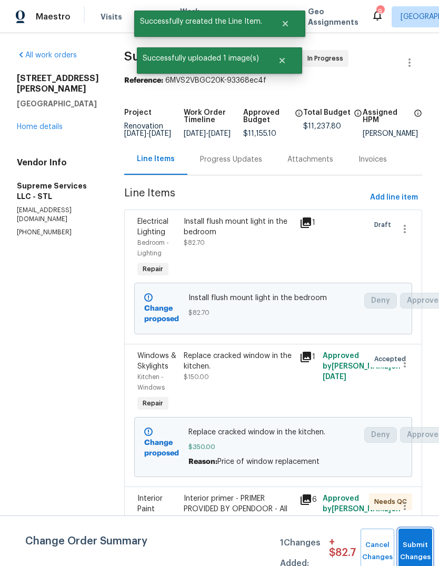
click at [412, 539] on button "Submit Changes" at bounding box center [416, 551] width 34 height 45
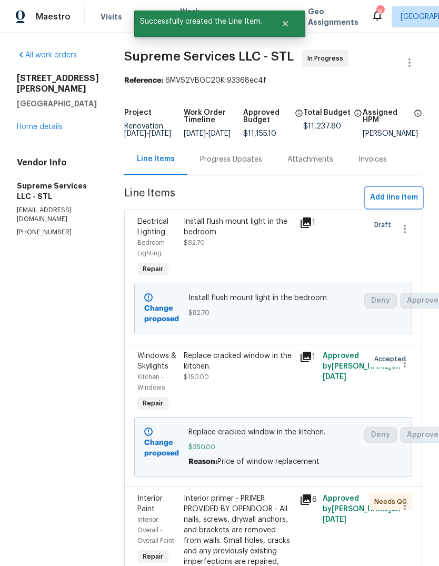
click at [415, 208] on button "Add line item" at bounding box center [394, 197] width 56 height 19
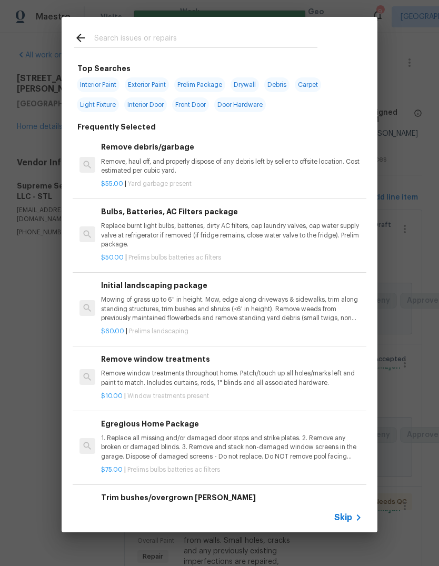
click at [351, 518] on span "Skip" at bounding box center [344, 518] width 18 height 11
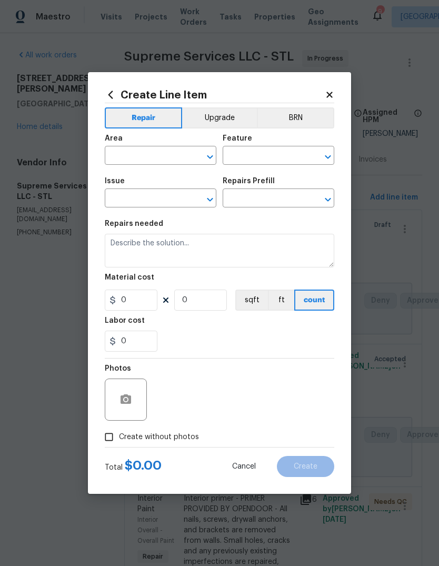
click at [161, 159] on input "text" at bounding box center [146, 157] width 82 height 16
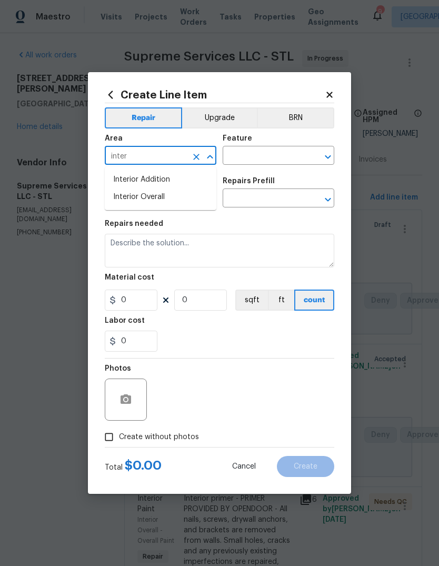
click at [191, 201] on li "Interior Overall" at bounding box center [161, 197] width 112 height 17
type input "Interior Overall"
click at [289, 157] on input "text" at bounding box center [264, 157] width 82 height 16
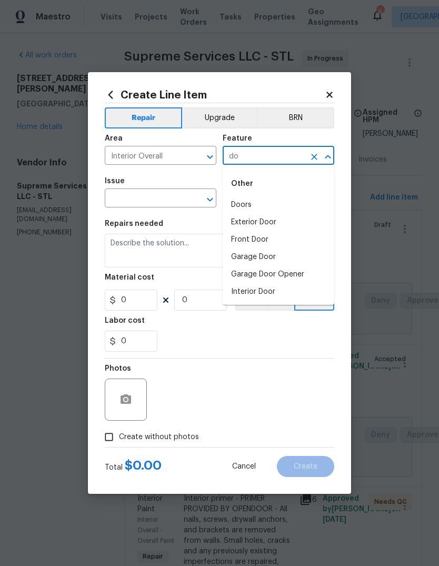
type input "d"
click at [282, 208] on li "Overall" at bounding box center [279, 205] width 112 height 17
type input "Overall"
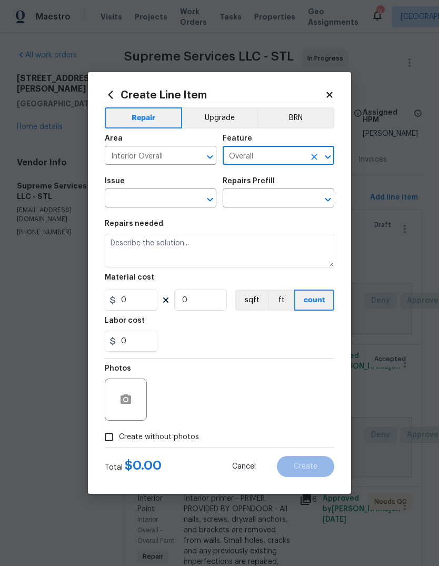
click at [173, 200] on input "text" at bounding box center [146, 199] width 82 height 16
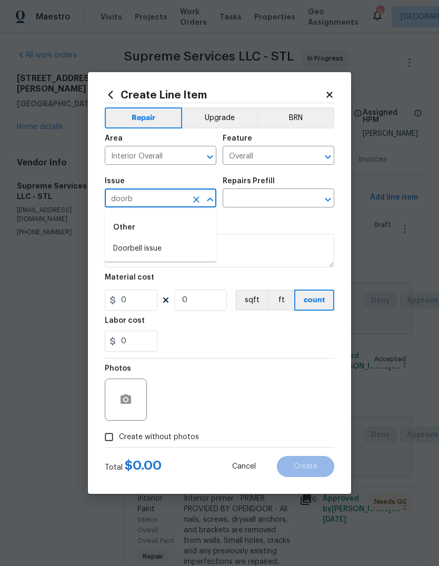
click at [195, 248] on li "Doorbell issue" at bounding box center [161, 248] width 112 height 17
type input "Doorbell issue"
click at [293, 200] on input "text" at bounding box center [264, 199] width 82 height 16
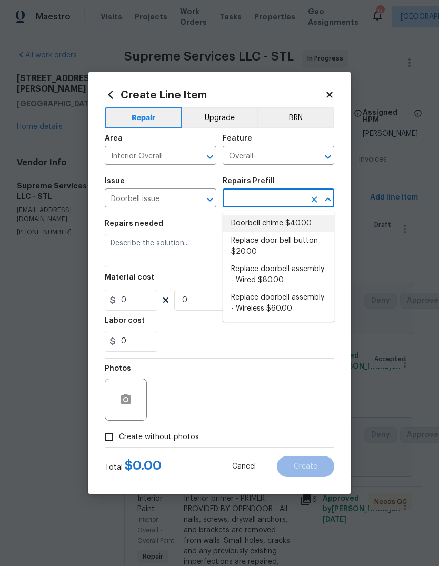
click at [324, 224] on li "Doorbell chime $40.00" at bounding box center [279, 223] width 112 height 17
type input "Doorbell chime $40.00"
type textarea "Replace damaged/missing doorbell chime"
type input "1"
type input "40"
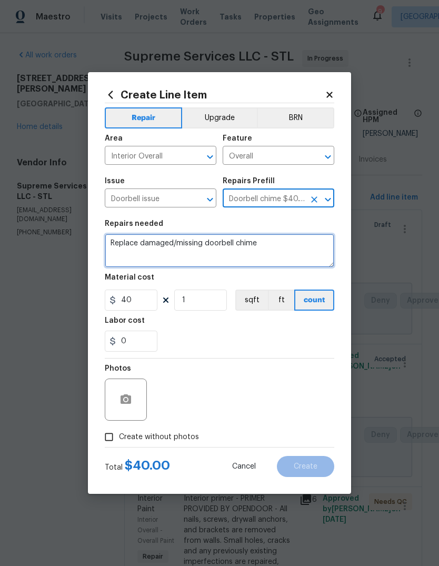
click at [303, 247] on textarea "Replace damaged/missing doorbell chime" at bounding box center [220, 251] width 230 height 34
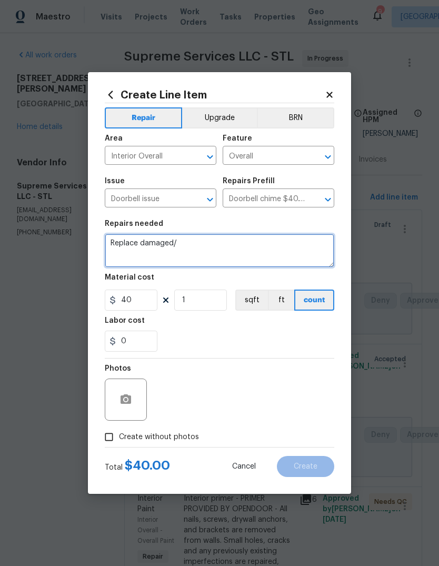
type textarea "Replace"
type textarea "Replace the doorbell chime cover"
click at [254, 342] on div "0" at bounding box center [220, 341] width 230 height 21
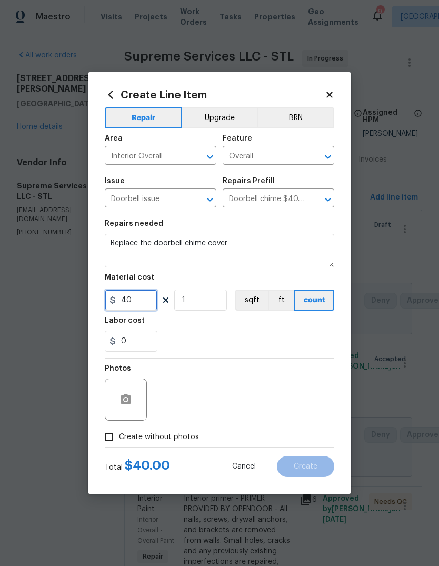
click at [155, 299] on input "40" at bounding box center [131, 300] width 53 height 21
type input "40"
click at [294, 337] on div "0" at bounding box center [220, 341] width 230 height 21
click at [121, 413] on button "button" at bounding box center [125, 399] width 25 height 25
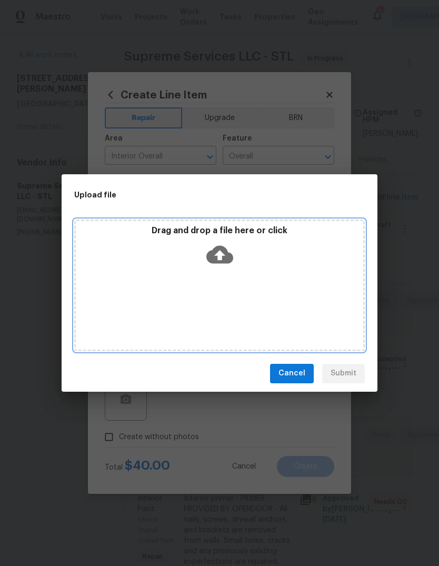
click at [222, 255] on icon at bounding box center [220, 254] width 27 height 27
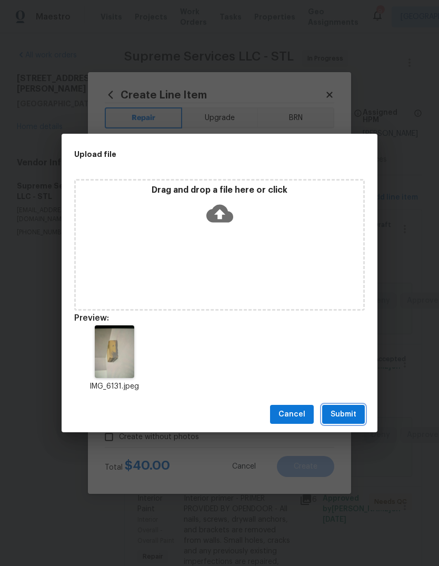
click at [355, 417] on span "Submit" at bounding box center [344, 414] width 26 height 13
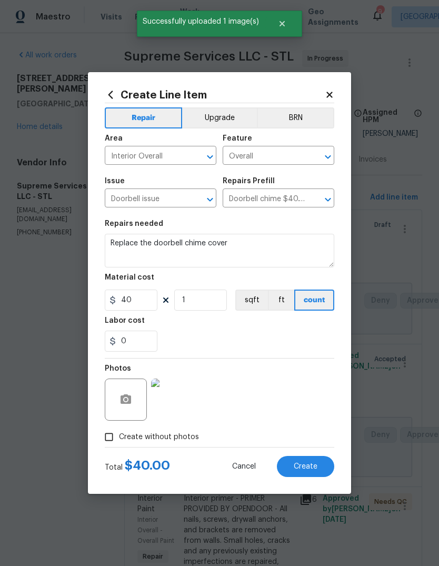
click at [316, 469] on span "Create" at bounding box center [306, 467] width 24 height 8
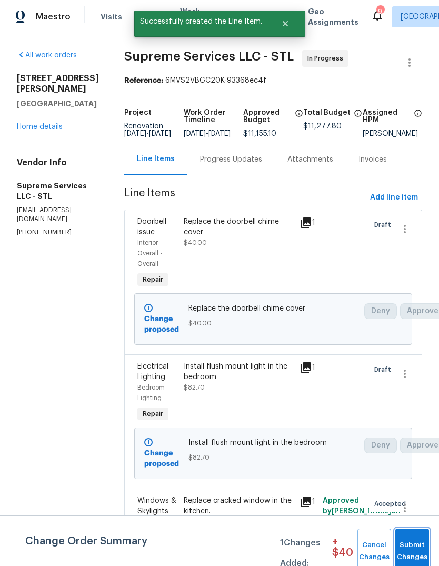
click at [419, 545] on span "Submit Changes" at bounding box center [412, 551] width 23 height 24
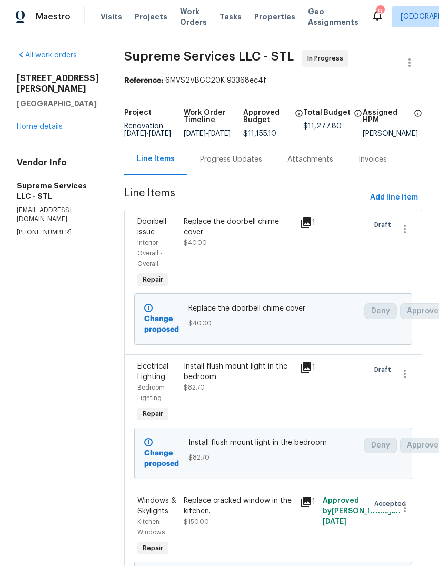
click at [153, 13] on span "Projects" at bounding box center [151, 17] width 33 height 11
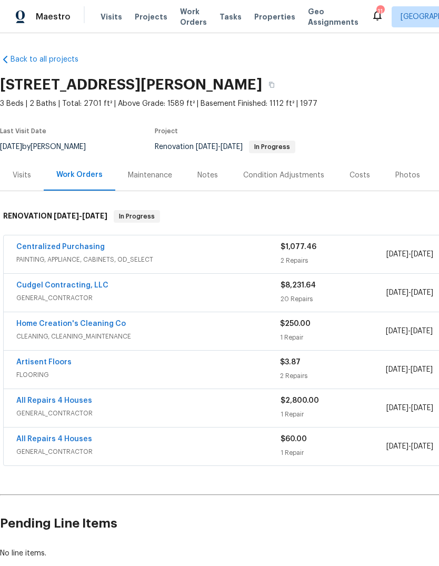
click at [214, 176] on div "Notes" at bounding box center [208, 175] width 21 height 11
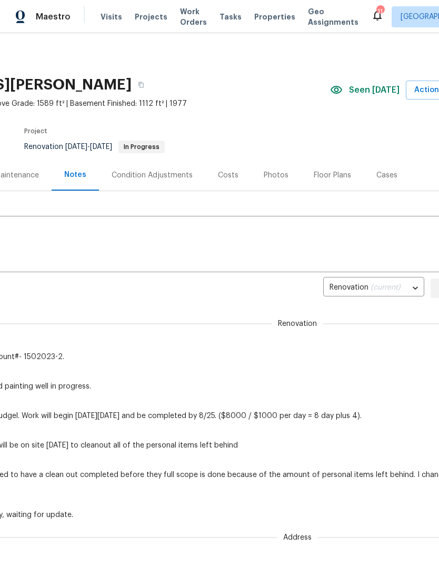
scroll to position [0, 134]
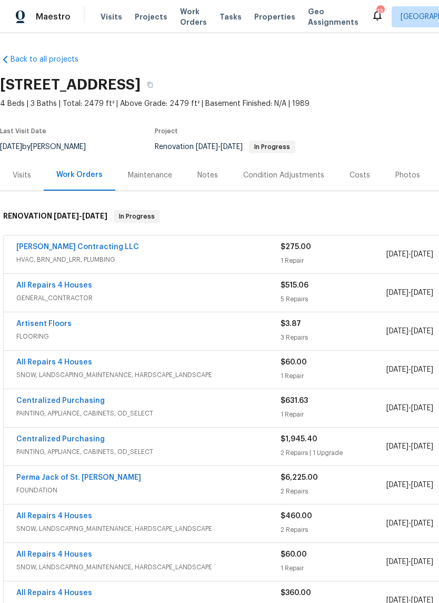
click at [362, 177] on div "Costs" at bounding box center [360, 175] width 21 height 11
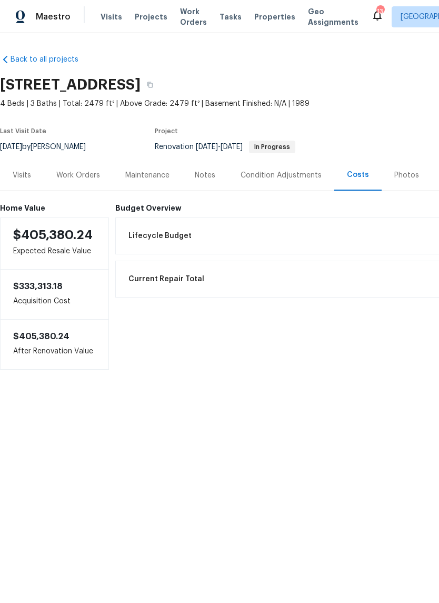
click at [95, 178] on div "Work Orders" at bounding box center [78, 175] width 44 height 11
